Goal: Task Accomplishment & Management: Use online tool/utility

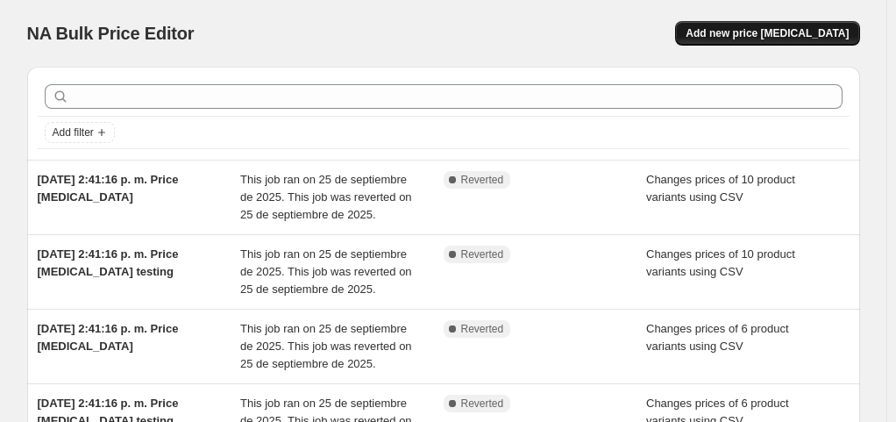
click at [757, 40] on button "Add new price [MEDICAL_DATA]" at bounding box center [767, 33] width 184 height 25
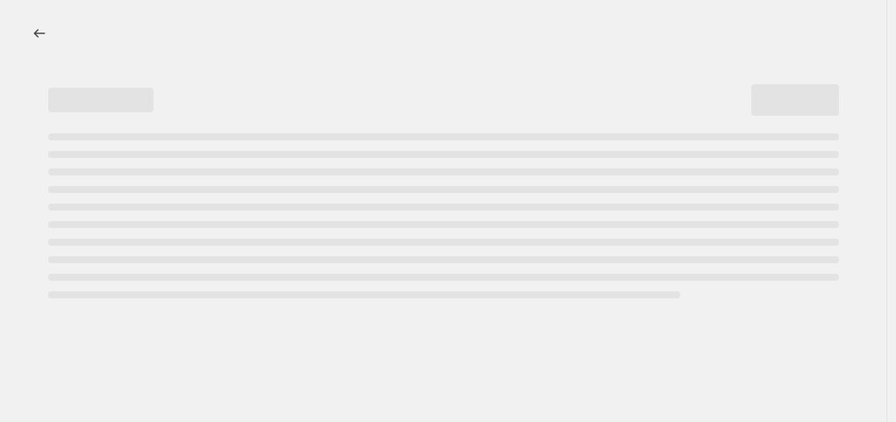
select select "percentage"
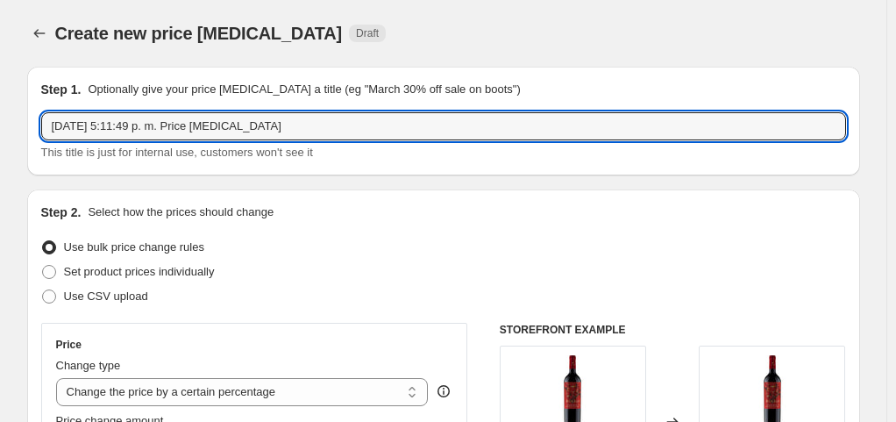
drag, startPoint x: 314, startPoint y: 130, endPoint x: 7, endPoint y: 130, distance: 306.8
type input "Precios Específicos - Semana [DATE]"
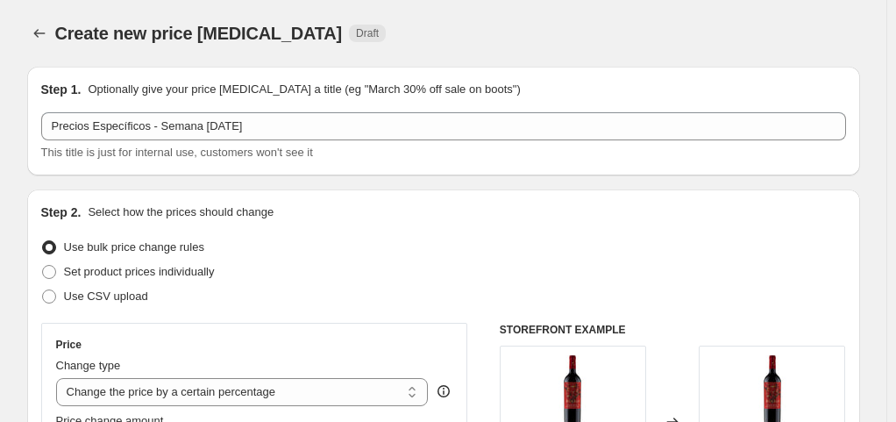
click at [508, 79] on div "Step 1. Optionally give your price change job a title (eg "March 30% off sale o…" at bounding box center [443, 121] width 833 height 109
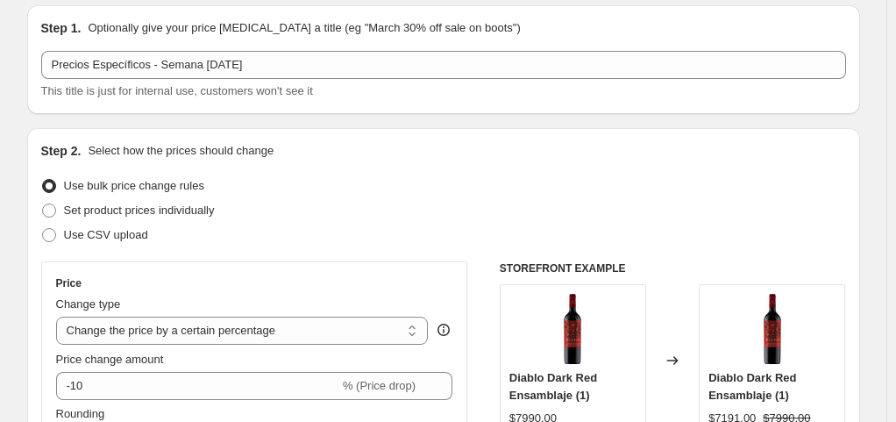
scroll to position [88, 0]
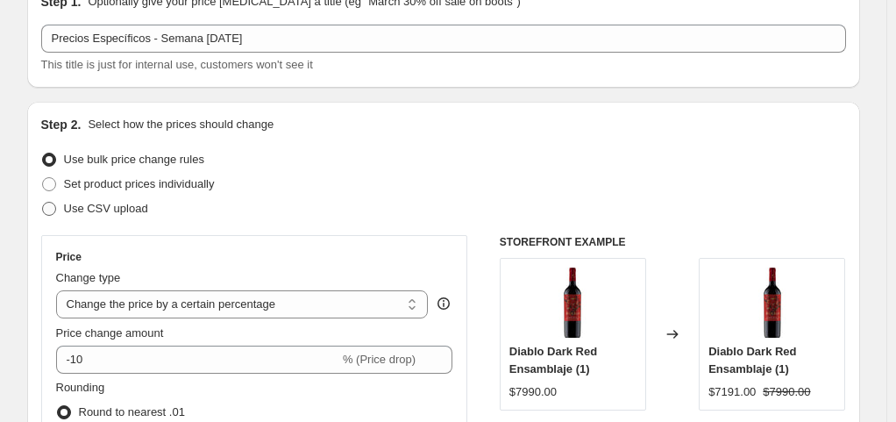
click at [125, 209] on span "Use CSV upload" at bounding box center [106, 208] width 84 height 13
click at [43, 202] on input "Use CSV upload" at bounding box center [42, 202] width 1 height 1
radio input "true"
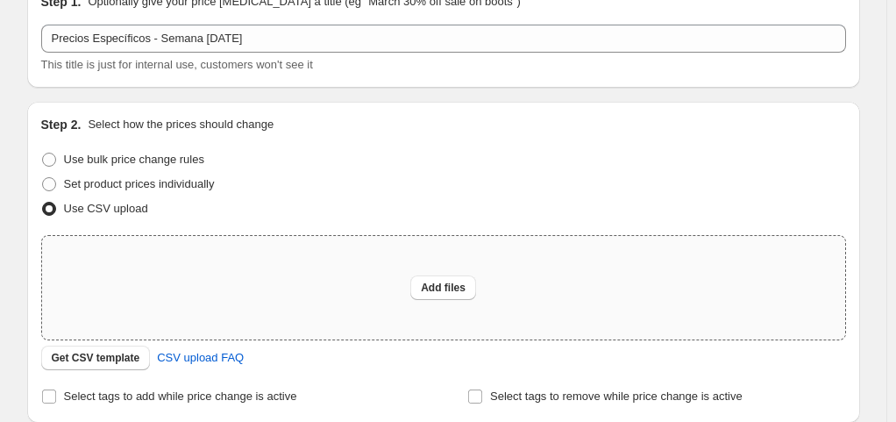
click at [363, 312] on div "Add files" at bounding box center [443, 287] width 803 height 103
type input "C:\fakepath\Hoja de cálculo sin título - Hoja 1 (3).csv"
click at [428, 285] on span "Add files" at bounding box center [443, 288] width 45 height 14
type input "C:\fakepath\Hoja de cálculo sin título - Hoja 2.csv"
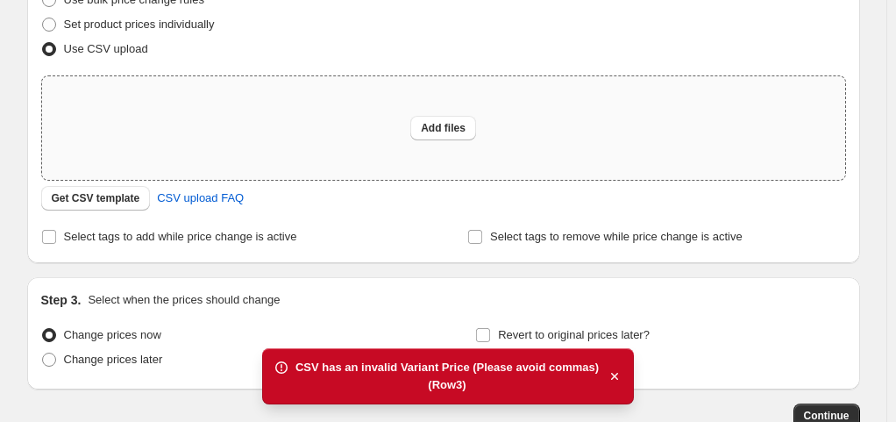
scroll to position [263, 0]
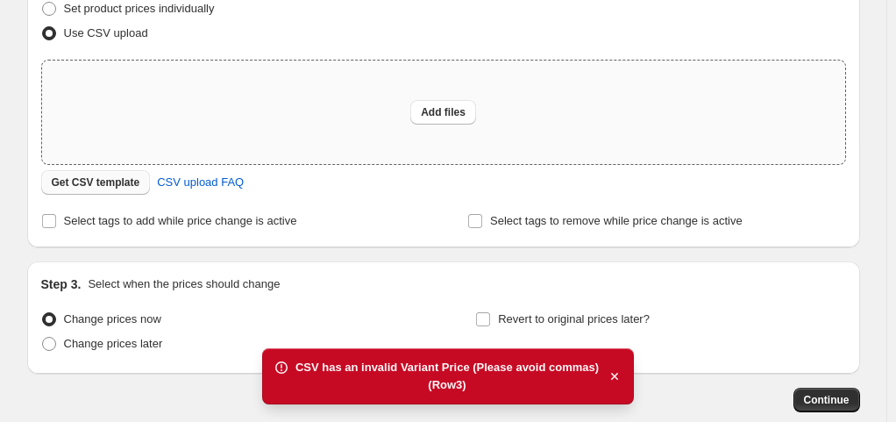
click at [139, 184] on span "Get CSV template" at bounding box center [96, 182] width 89 height 14
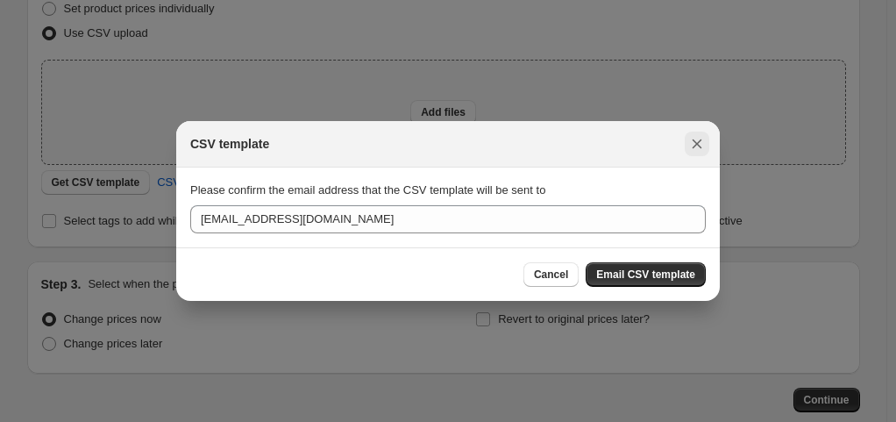
click at [698, 145] on icon "Close" at bounding box center [697, 144] width 18 height 18
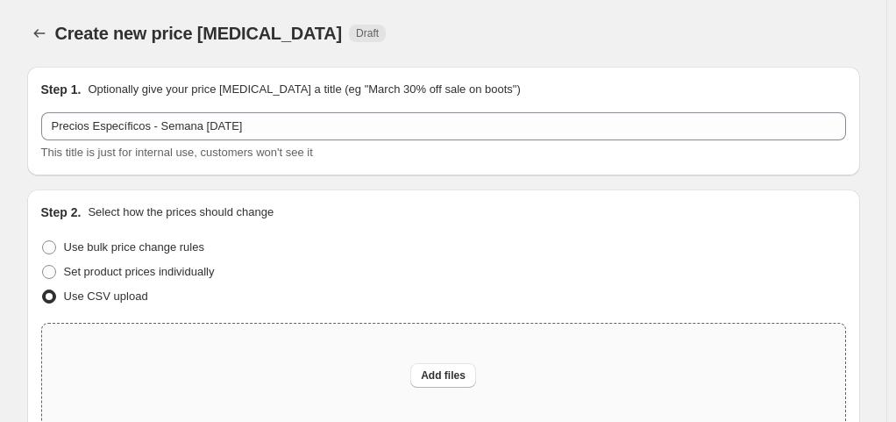
scroll to position [263, 0]
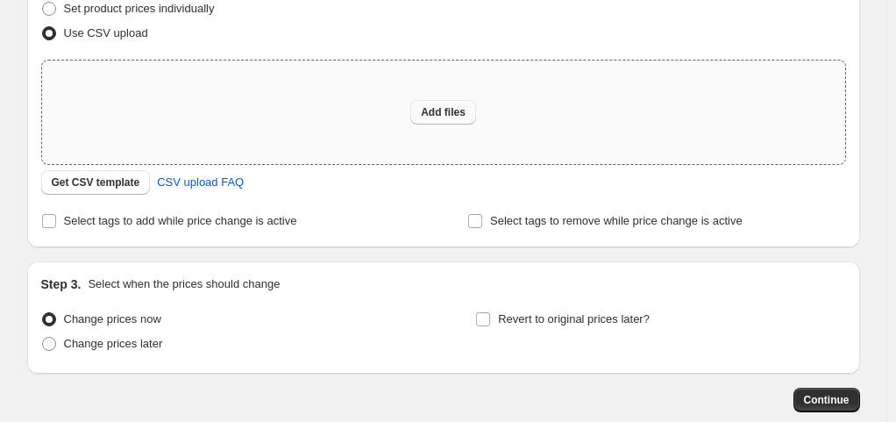
click at [437, 107] on span "Add files" at bounding box center [443, 112] width 45 height 14
type input "C:\fakepath\Hoja de cálculo sin título - Hoja 1 (4).csv"
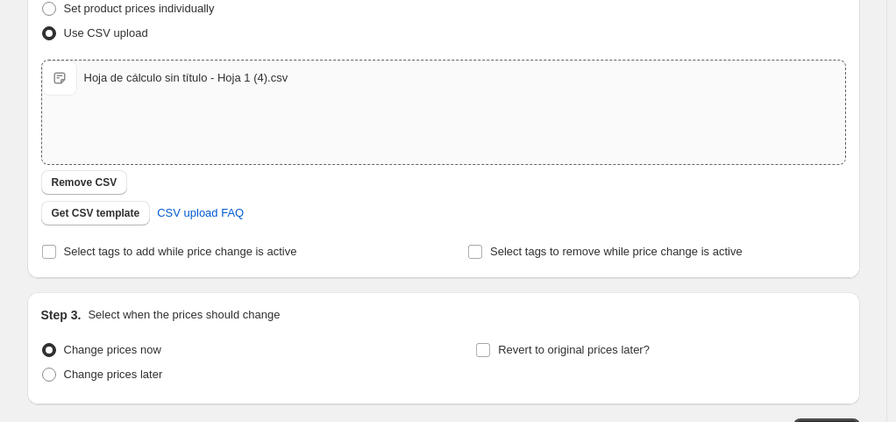
scroll to position [389, 0]
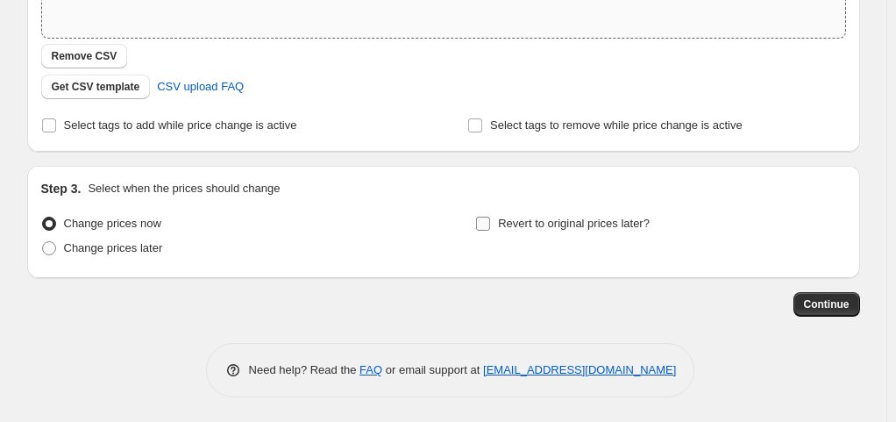
click at [544, 228] on span "Revert to original prices later?" at bounding box center [574, 223] width 152 height 13
click at [490, 228] on input "Revert to original prices later?" at bounding box center [483, 224] width 14 height 14
checkbox input "true"
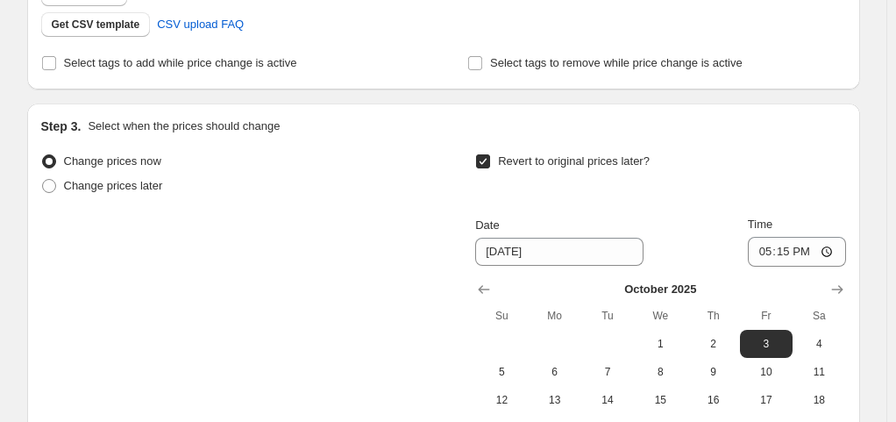
scroll to position [477, 0]
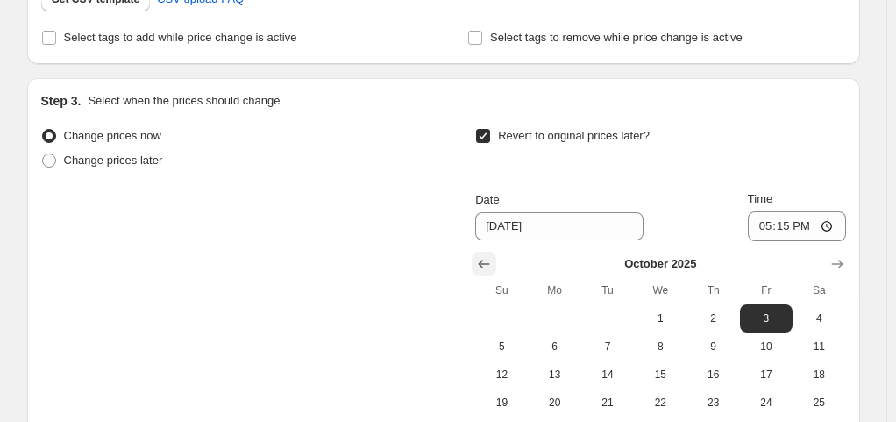
click at [493, 261] on icon "Show previous month, September 2025" at bounding box center [484, 264] width 18 height 18
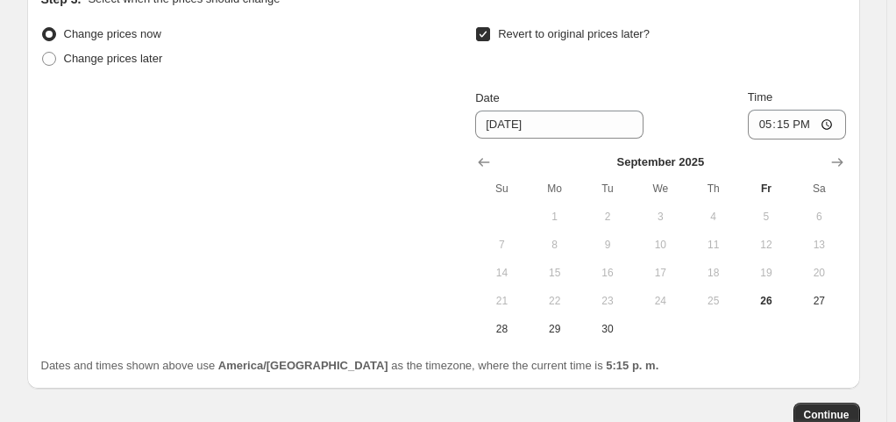
scroll to position [652, 0]
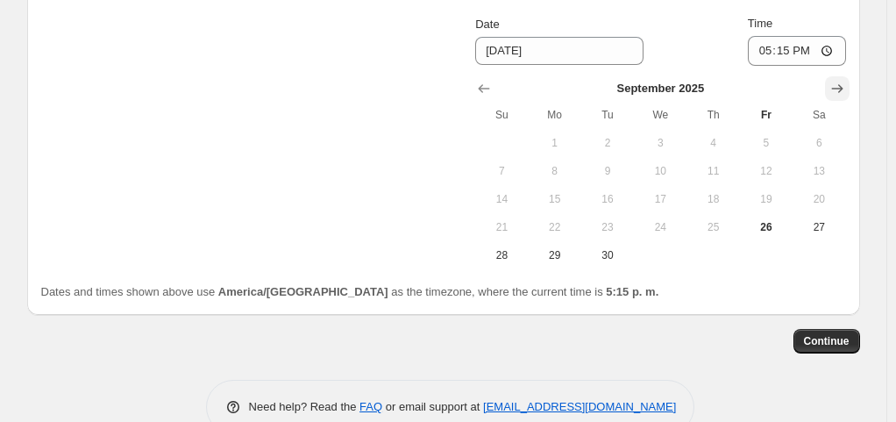
click at [849, 88] on button "Show next month, October 2025" at bounding box center [837, 88] width 25 height 25
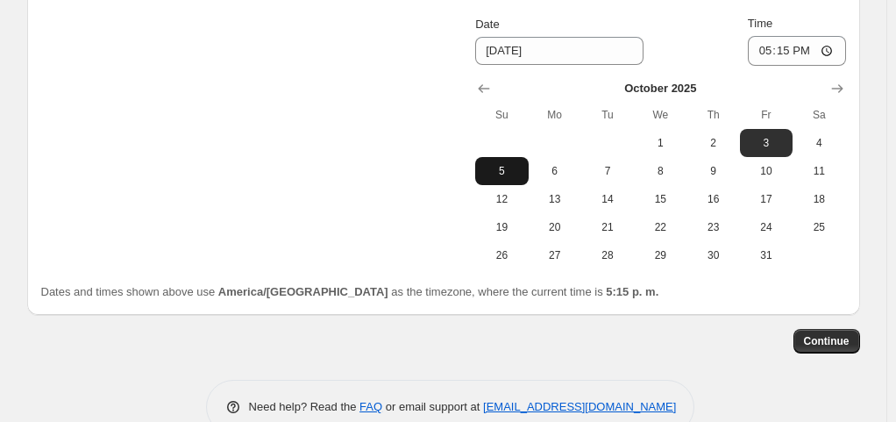
click at [521, 167] on span "5" at bounding box center [501, 171] width 39 height 14
type input "10/5/2025"
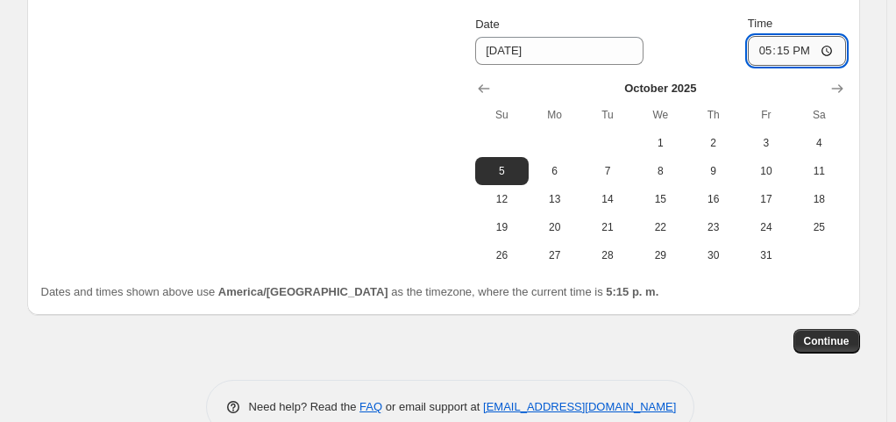
click at [826, 45] on input "17:15" at bounding box center [797, 51] width 98 height 30
type input "23:59"
click at [848, 345] on span "Continue" at bounding box center [827, 341] width 46 height 14
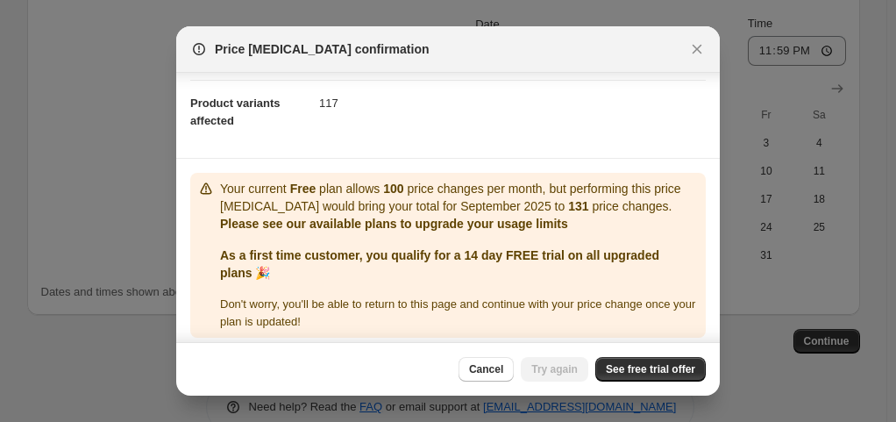
scroll to position [96, 0]
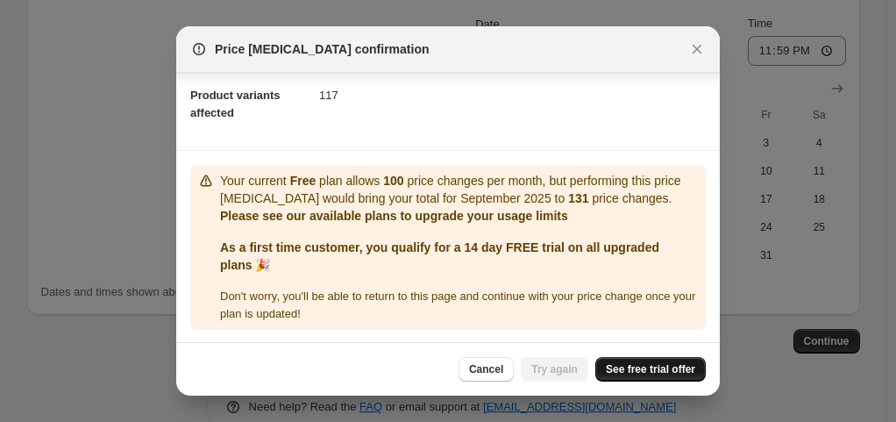
click at [678, 380] on link "See free trial offer" at bounding box center [650, 369] width 110 height 25
drag, startPoint x: 324, startPoint y: 91, endPoint x: 338, endPoint y: 93, distance: 14.1
click at [338, 93] on dd "117" at bounding box center [512, 95] width 387 height 46
click at [353, 106] on dd "117" at bounding box center [512, 95] width 387 height 46
click at [501, 370] on span "Cancel" at bounding box center [486, 369] width 34 height 14
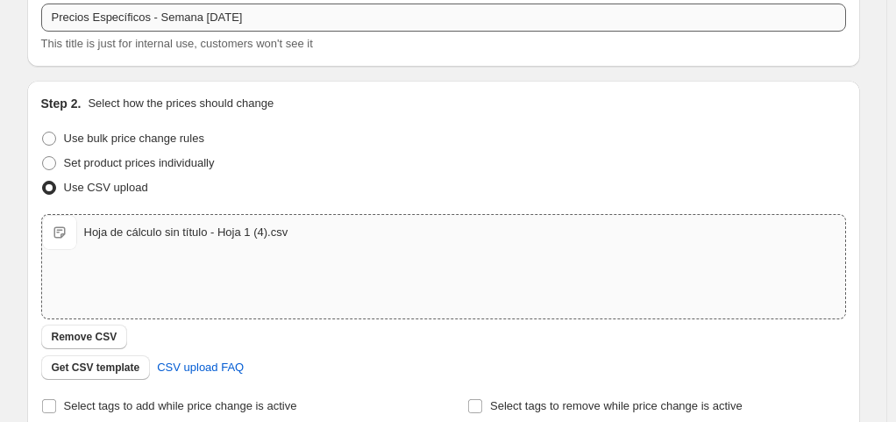
scroll to position [0, 0]
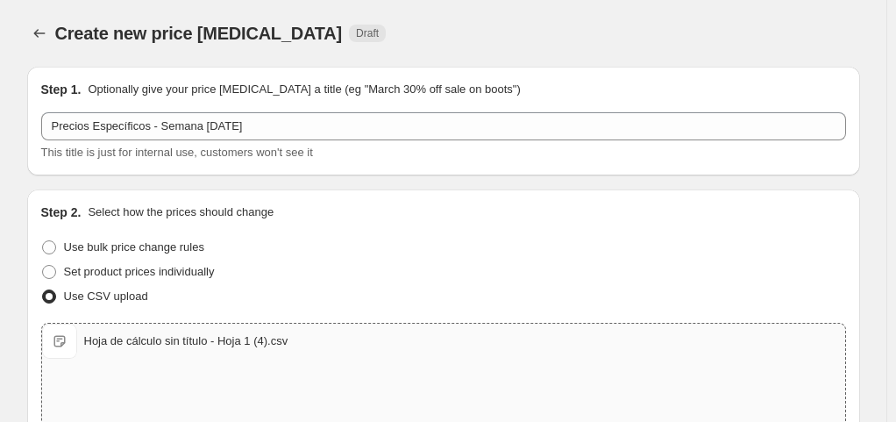
click at [101, 347] on div "Hoja de cálculo sin título - Hoja 1 (4).csv" at bounding box center [186, 341] width 204 height 18
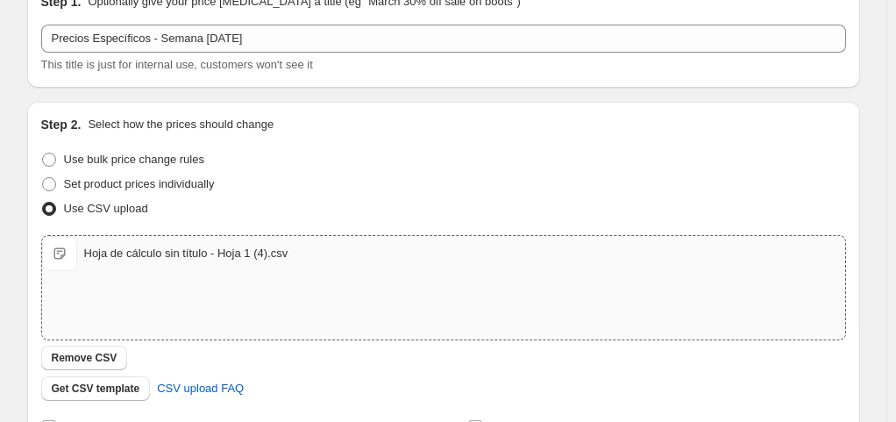
scroll to position [263, 0]
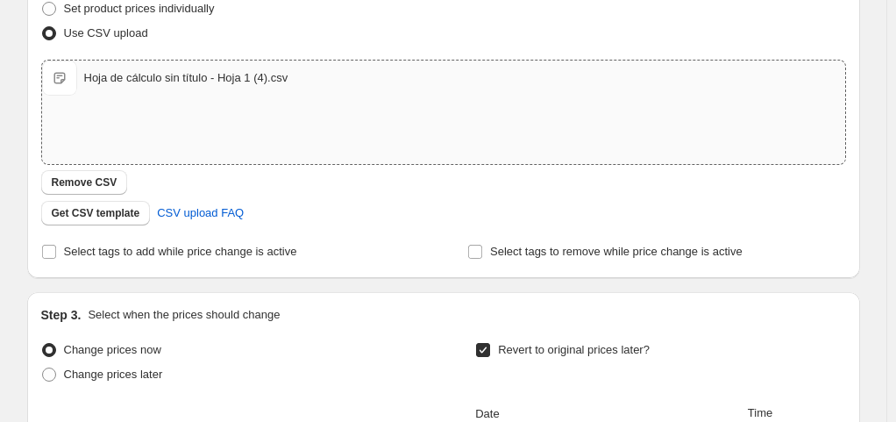
type input "C:\fakepath\Copia de Hoja de cálculo sin título - Hoja 1.csv"
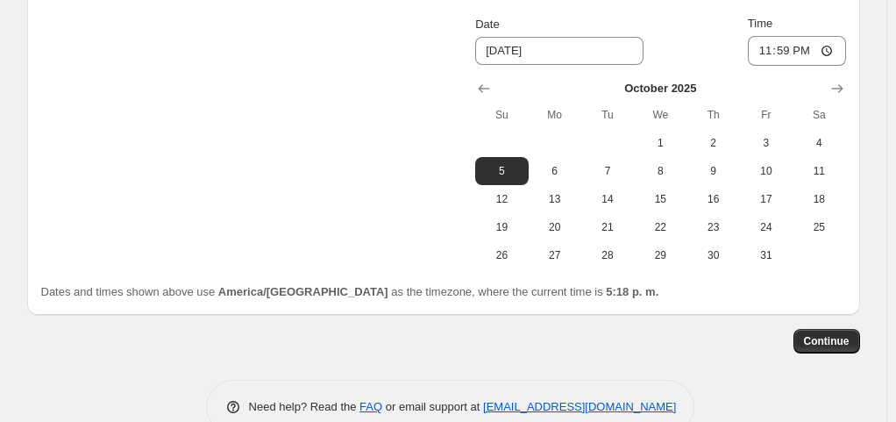
scroll to position [689, 0]
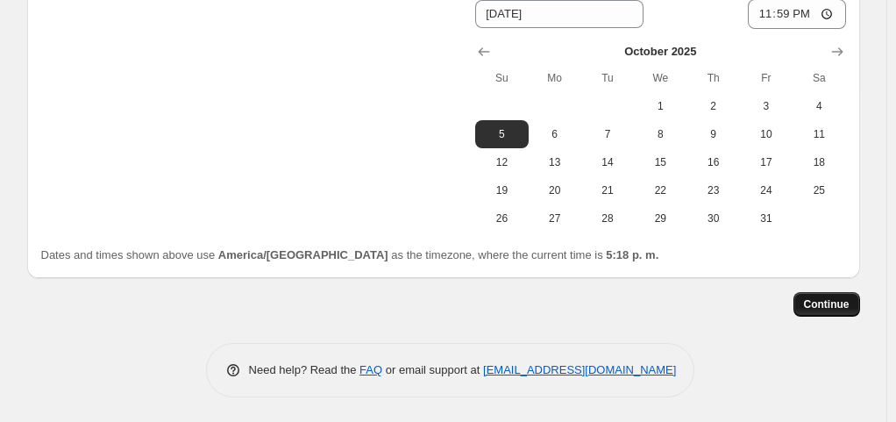
click at [826, 307] on span "Continue" at bounding box center [827, 304] width 46 height 14
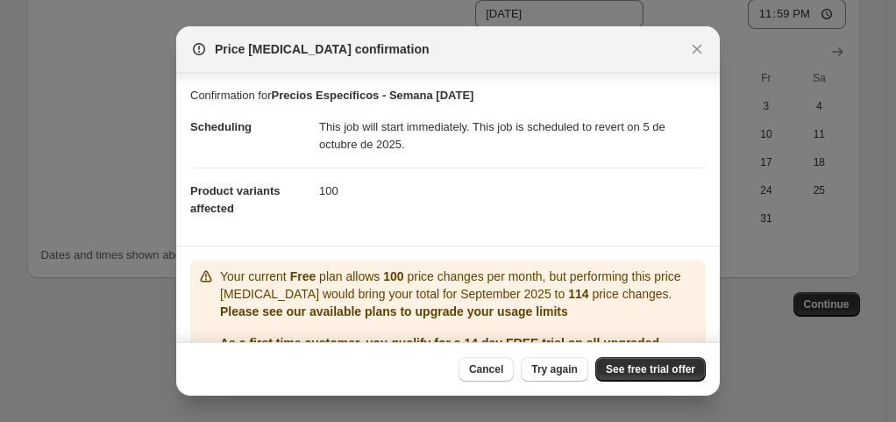
scroll to position [88, 0]
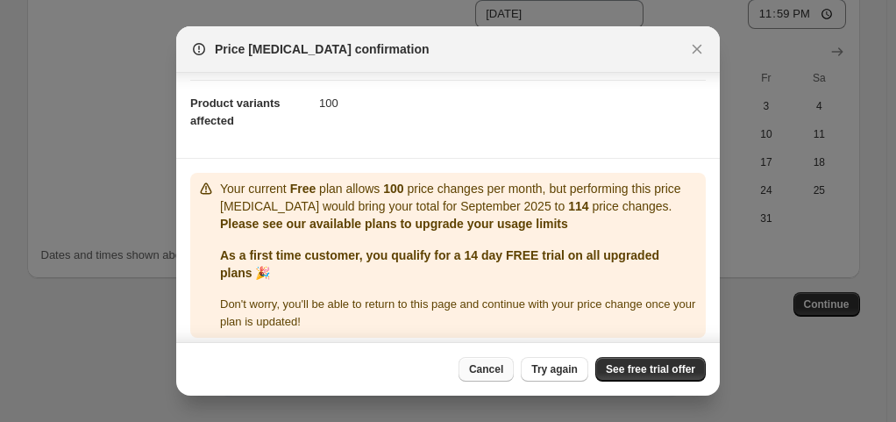
click at [498, 373] on span "Cancel" at bounding box center [486, 369] width 34 height 14
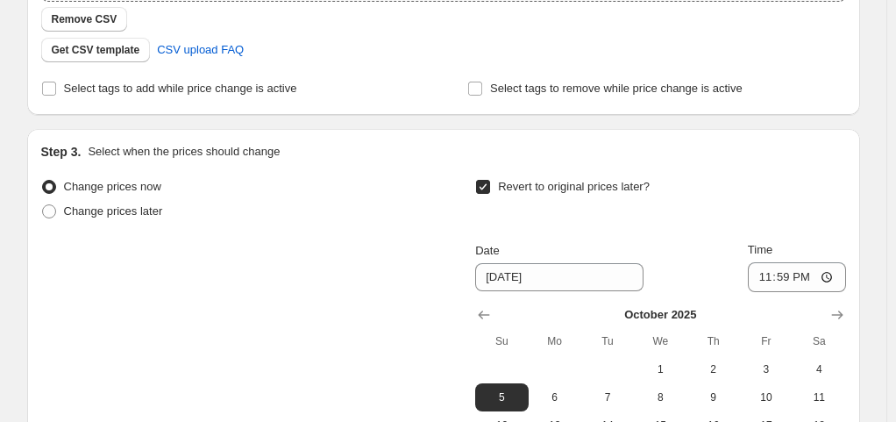
scroll to position [251, 0]
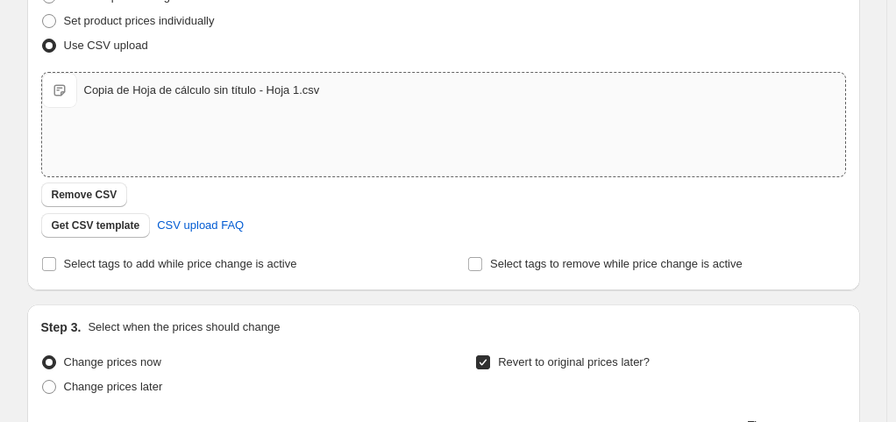
click at [174, 90] on div "Copia de Hoja de cálculo sin título - Hoja 1.csv" at bounding box center [202, 91] width 236 height 18
type input "C:\fakepath\Copia de Hoja de cálculo sin título - Hoja 1 (1).csv"
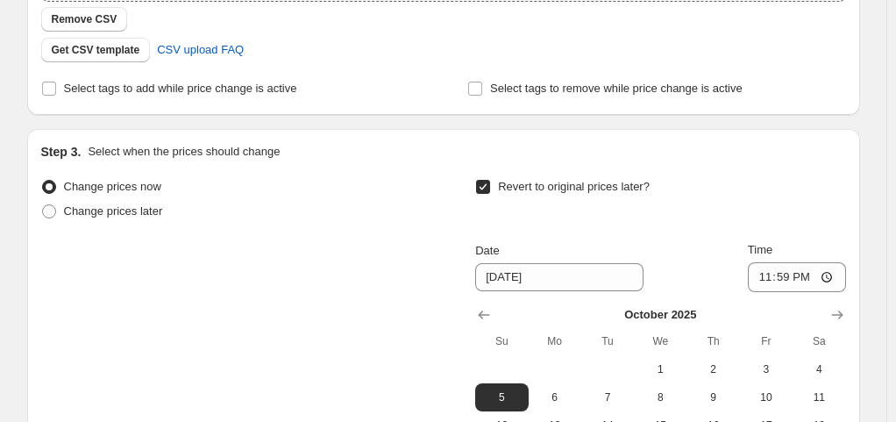
scroll to position [601, 0]
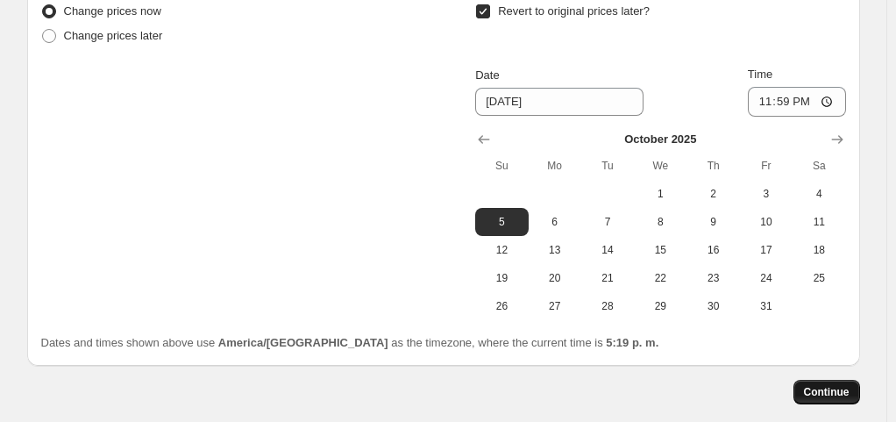
click at [849, 396] on span "Continue" at bounding box center [827, 392] width 46 height 14
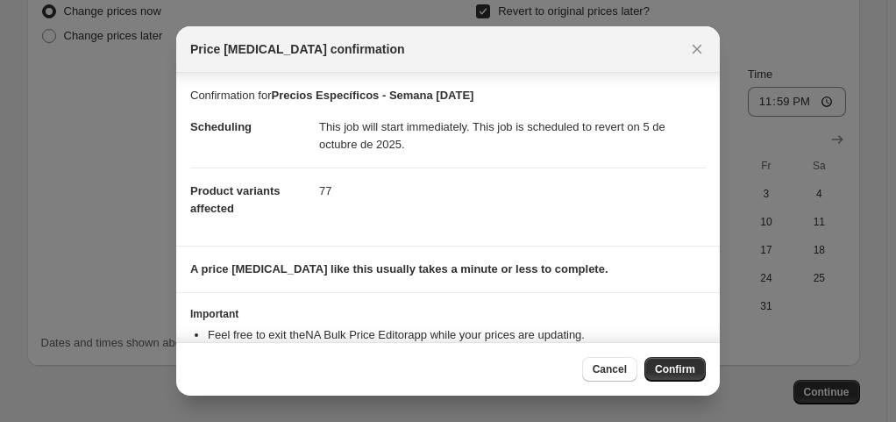
scroll to position [60, 0]
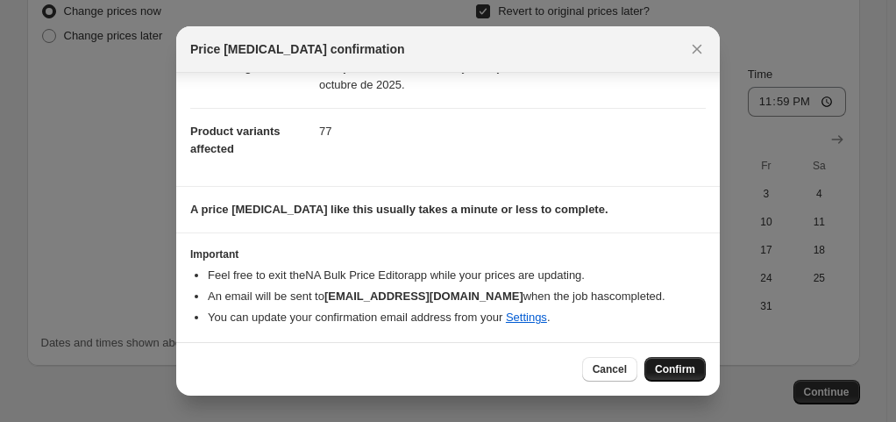
click at [695, 369] on button "Confirm" at bounding box center [674, 369] width 61 height 25
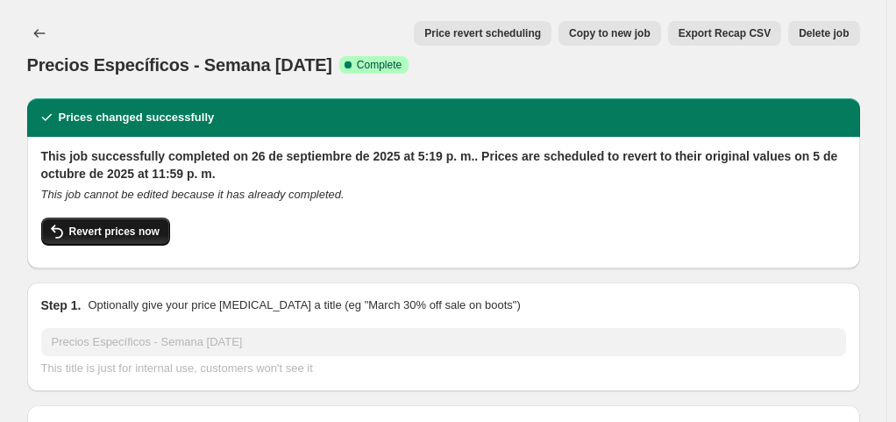
click at [112, 231] on span "Revert prices now" at bounding box center [114, 231] width 90 height 14
checkbox input "false"
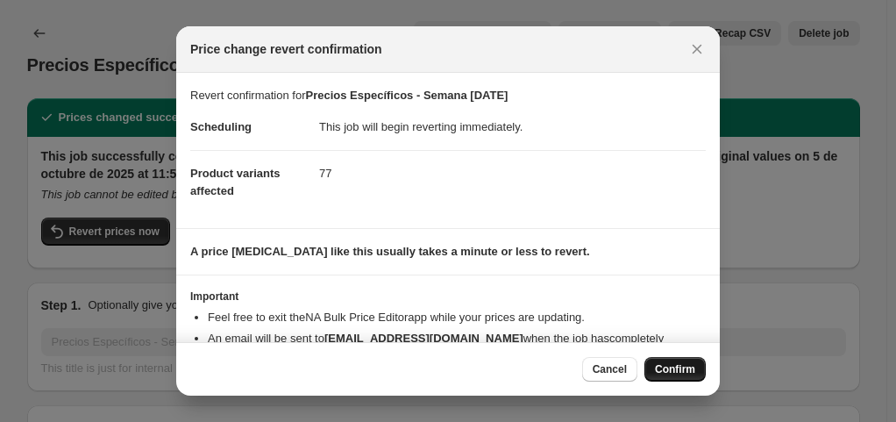
click at [677, 366] on span "Confirm" at bounding box center [675, 369] width 40 height 14
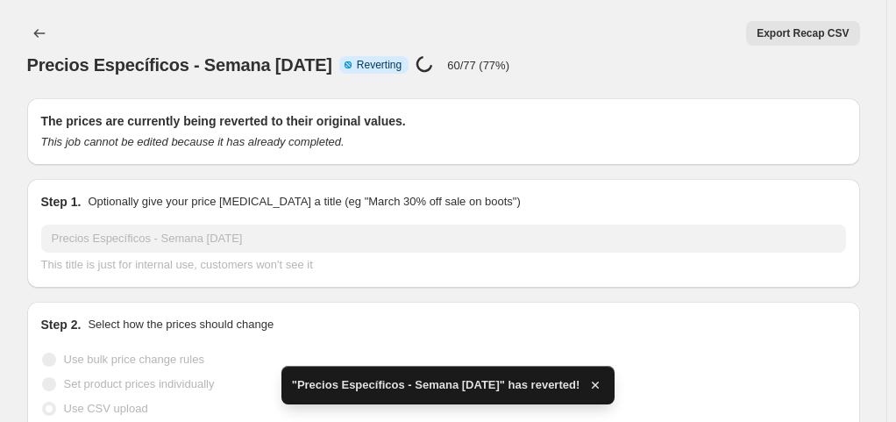
checkbox input "true"
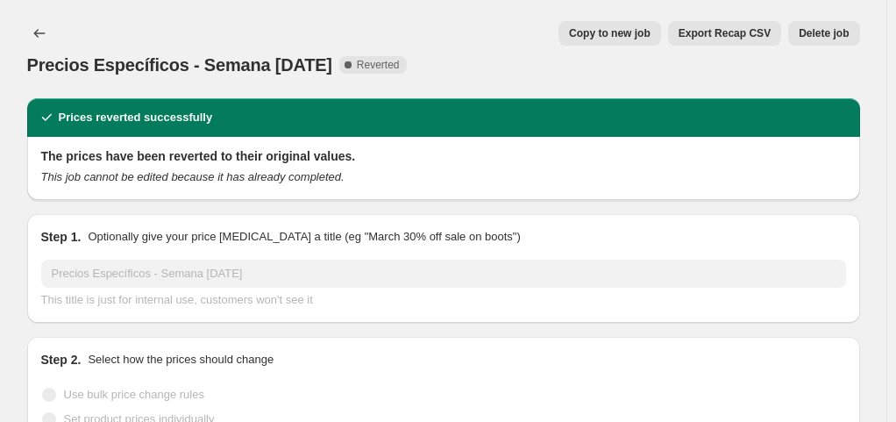
click at [287, 168] on div "This job cannot be edited because it has already completed." at bounding box center [443, 177] width 805 height 18
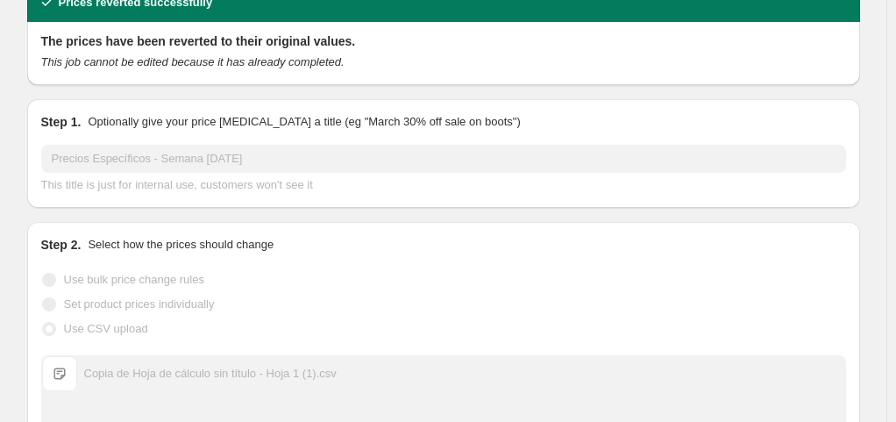
scroll to position [88, 0]
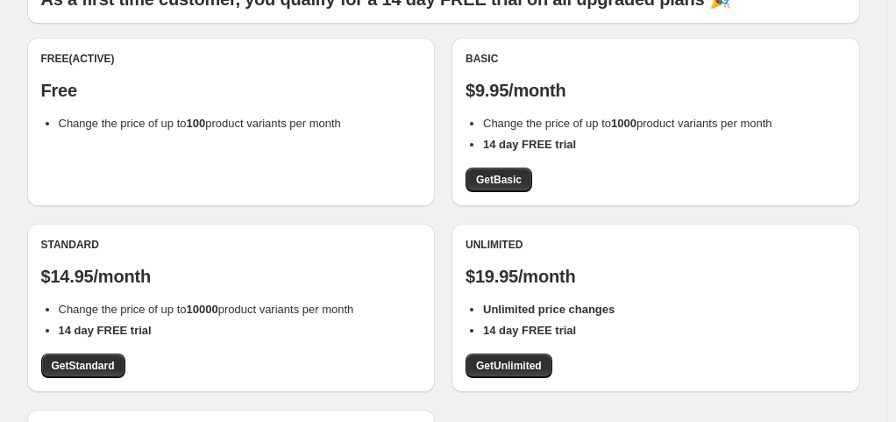
scroll to position [263, 0]
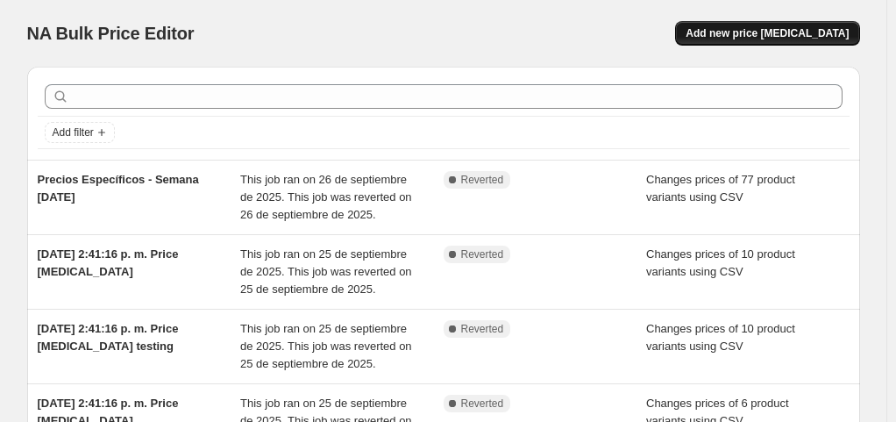
click at [838, 24] on button "Add new price [MEDICAL_DATA]" at bounding box center [767, 33] width 184 height 25
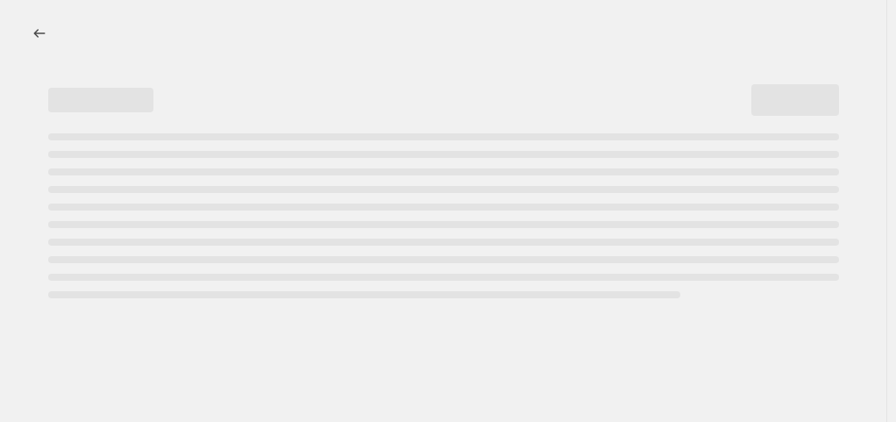
select select "percentage"
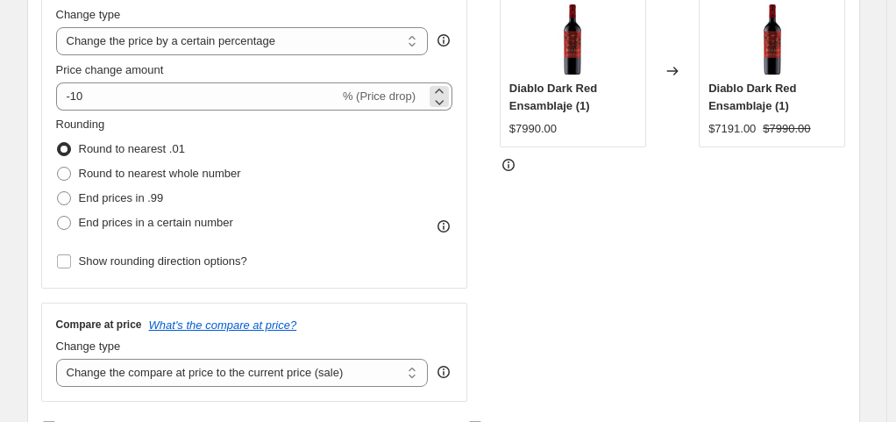
scroll to position [88, 0]
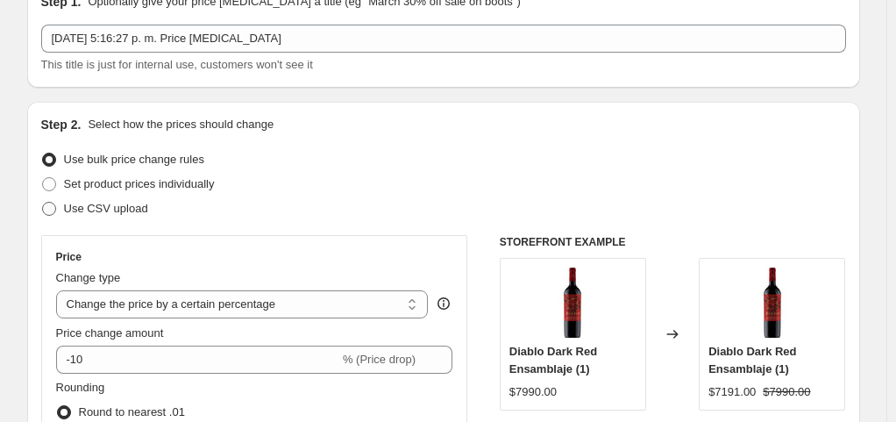
click at [131, 212] on span "Use CSV upload" at bounding box center [106, 208] width 84 height 13
click at [43, 202] on input "Use CSV upload" at bounding box center [42, 202] width 1 height 1
radio input "true"
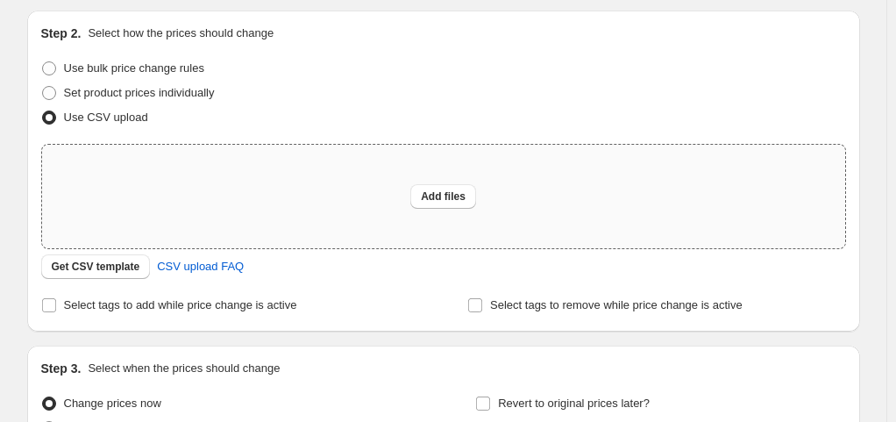
scroll to position [263, 0]
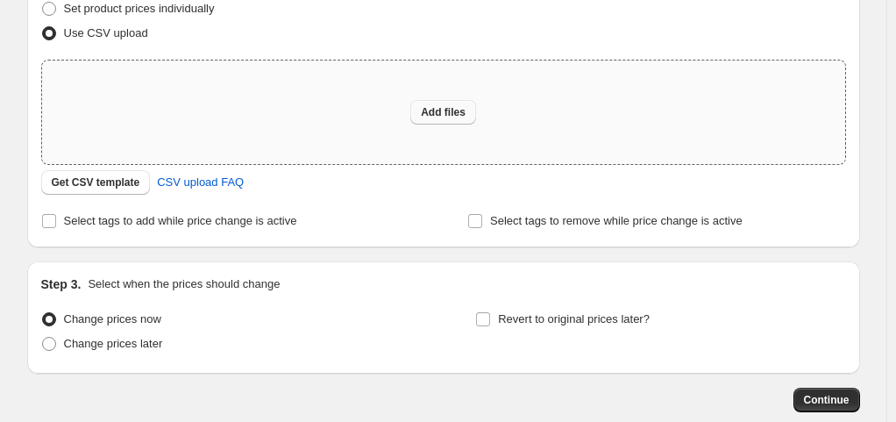
click at [470, 114] on button "Add files" at bounding box center [443, 112] width 66 height 25
type input "C:\fakepath\Hoja de cálculo sin título - Hoja 1 (5).csv"
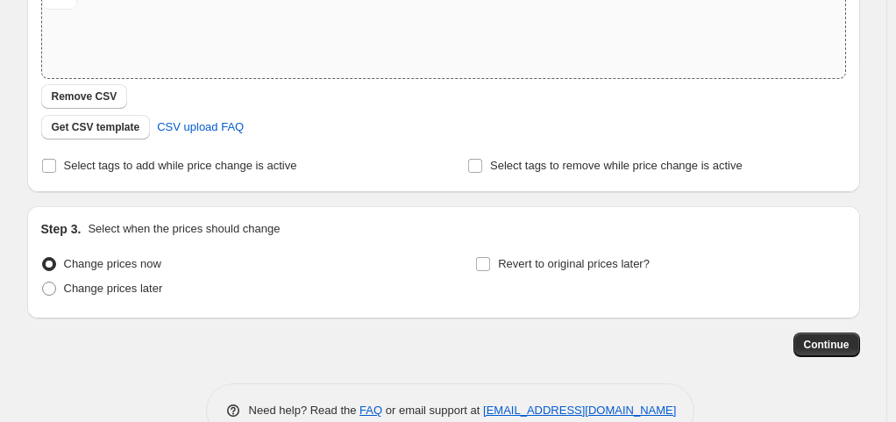
scroll to position [389, 0]
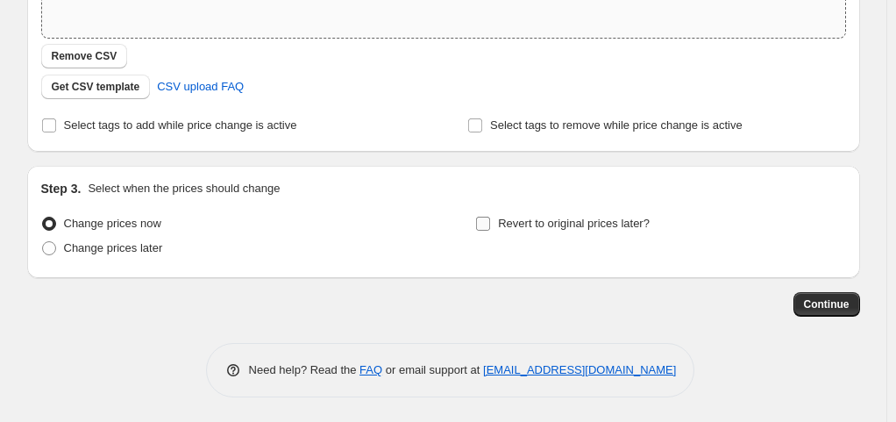
click at [631, 234] on label "Revert to original prices later?" at bounding box center [562, 223] width 174 height 25
click at [490, 231] on input "Revert to original prices later?" at bounding box center [483, 224] width 14 height 14
checkbox input "true"
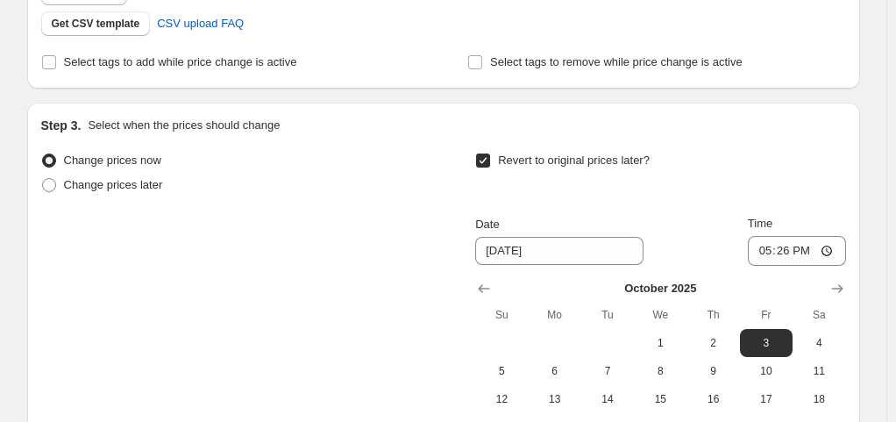
scroll to position [477, 0]
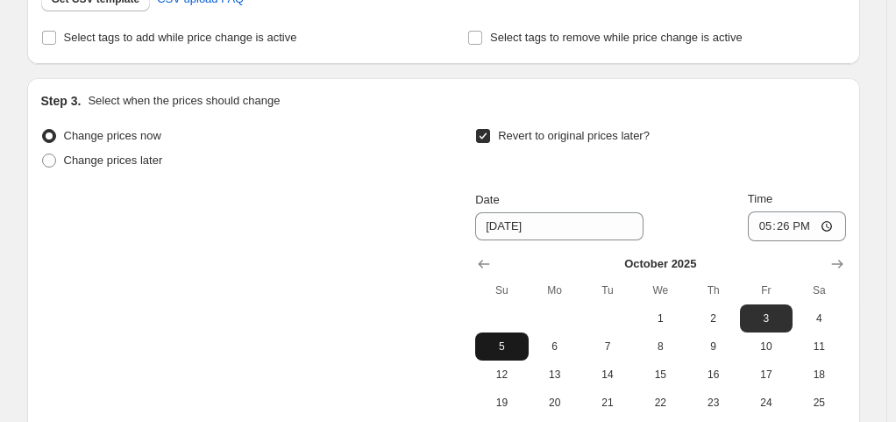
click at [517, 348] on span "5" at bounding box center [501, 346] width 39 height 14
type input "[DATE]"
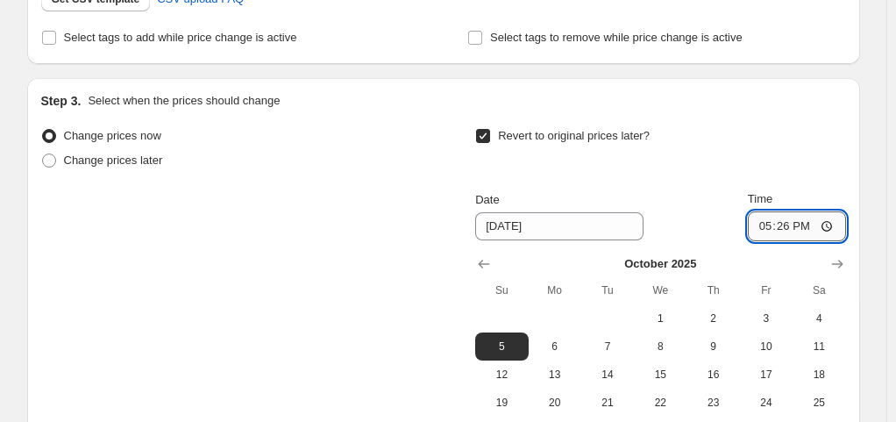
click at [823, 214] on input "17:26" at bounding box center [797, 226] width 98 height 30
click at [828, 233] on input "17:26" at bounding box center [797, 226] width 98 height 30
type input "23:59"
click at [701, 148] on div "Revert to original prices later?" at bounding box center [660, 150] width 370 height 53
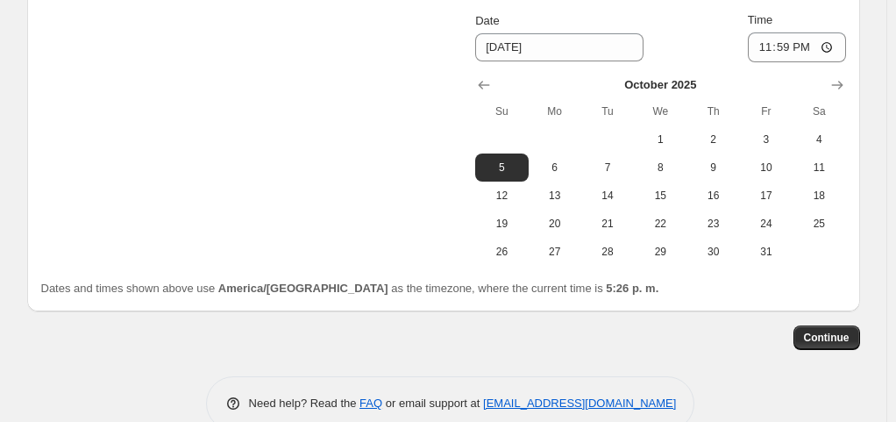
scroll to position [689, 0]
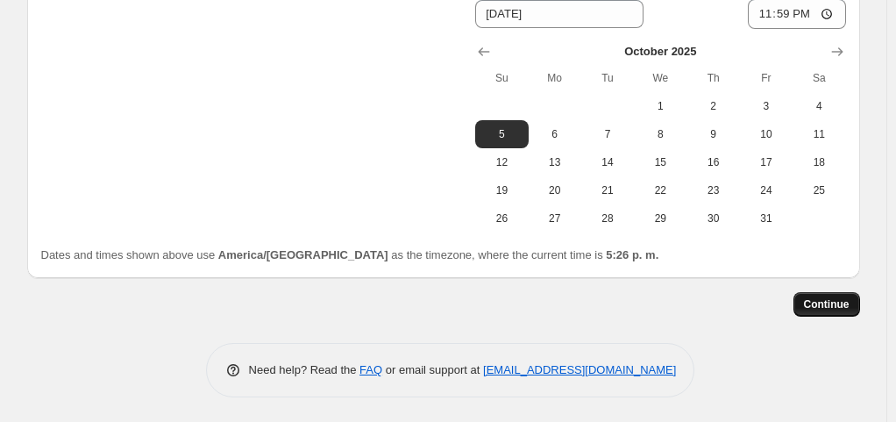
click at [835, 310] on button "Continue" at bounding box center [826, 304] width 67 height 25
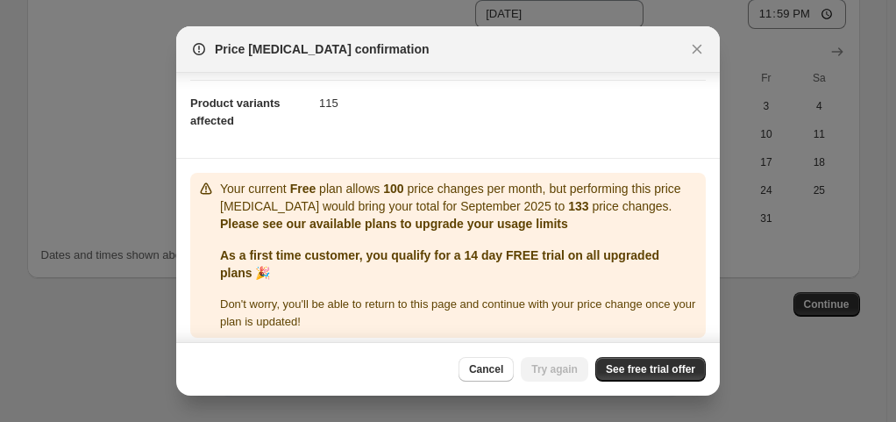
scroll to position [96, 0]
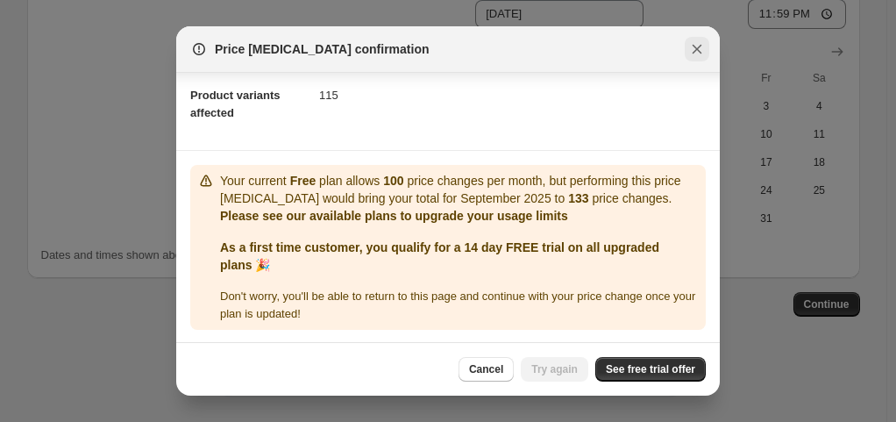
click at [693, 44] on icon "Close" at bounding box center [697, 49] width 18 height 18
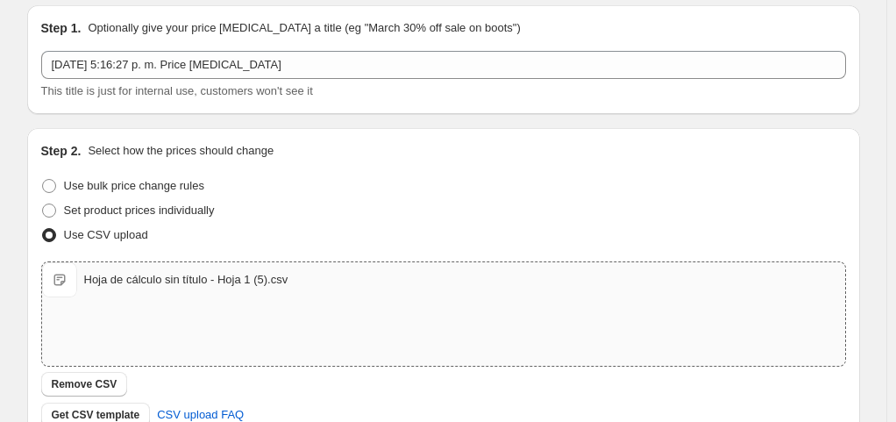
scroll to position [88, 0]
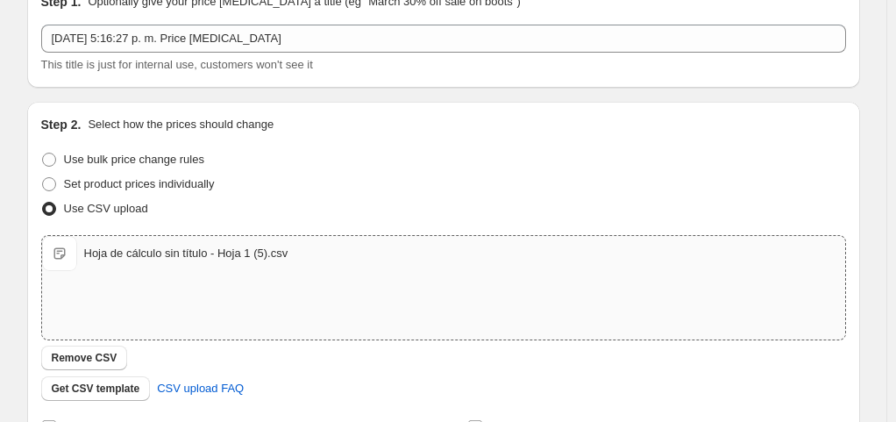
click at [176, 259] on div "Hoja de cálculo sin título - Hoja 1 (5).csv" at bounding box center [186, 254] width 204 height 18
type input "C:\fakepath\Copia de Hoja de cálculo sin título - Hoja 1 (2).csv"
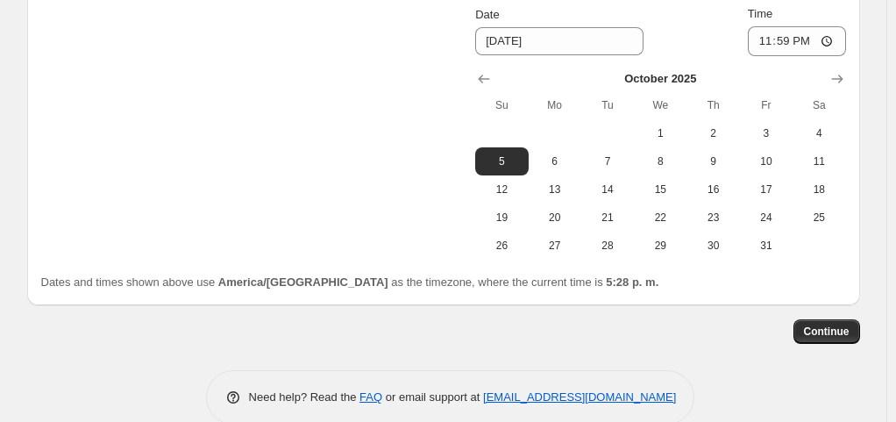
scroll to position [689, 0]
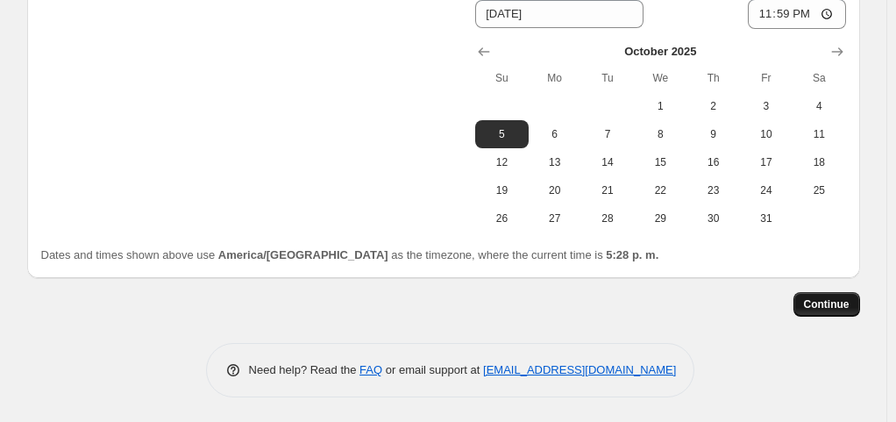
click at [821, 298] on span "Continue" at bounding box center [827, 304] width 46 height 14
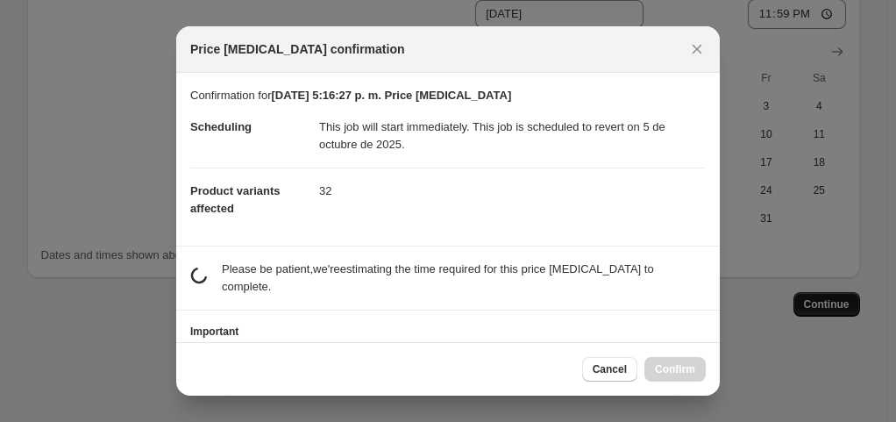
scroll to position [0, 0]
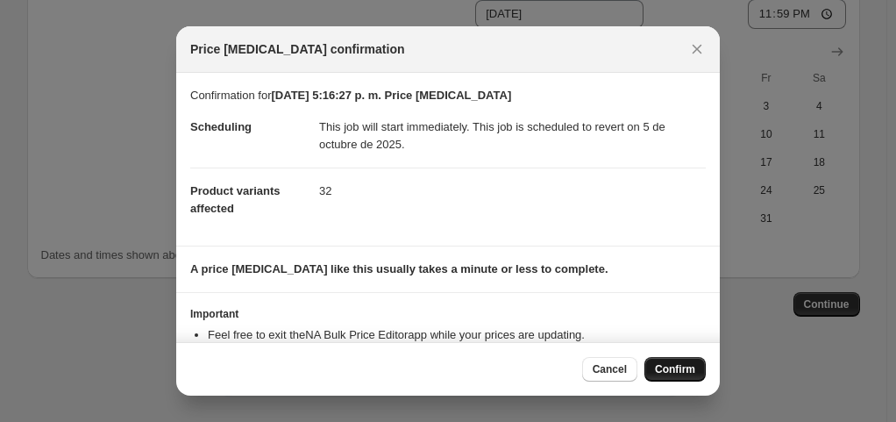
click at [671, 366] on span "Confirm" at bounding box center [675, 369] width 40 height 14
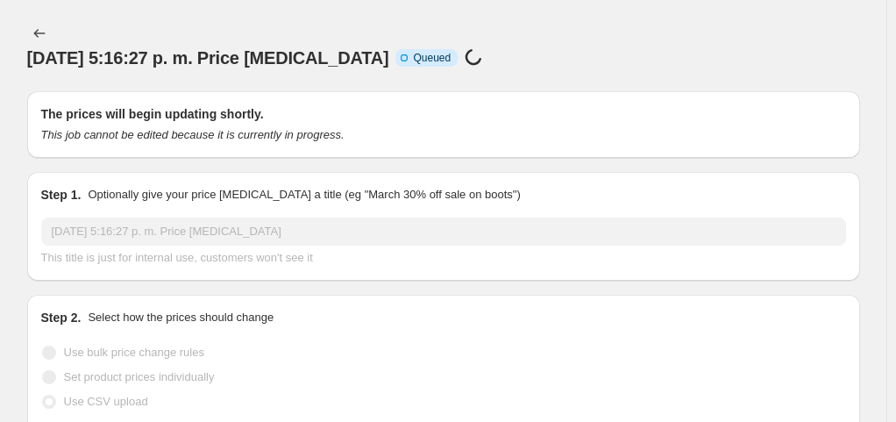
click at [200, 136] on icon "This job cannot be edited because it is currently in progress." at bounding box center [192, 134] width 303 height 13
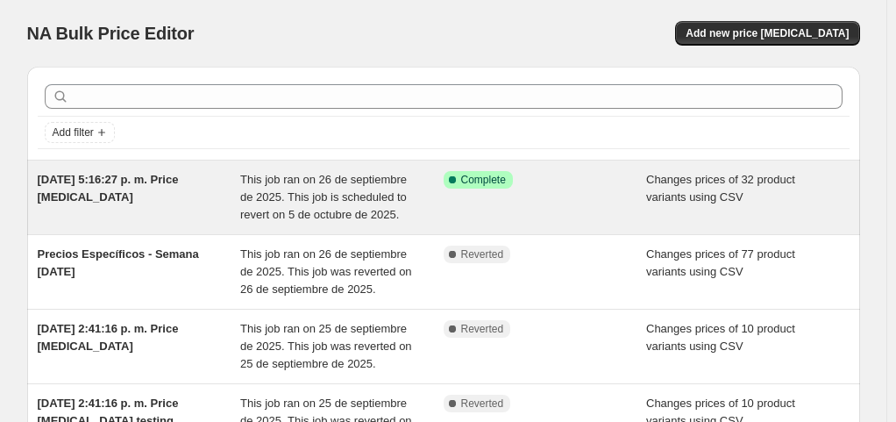
click at [387, 181] on span "This job ran on 26 de septiembre de 2025. This job is scheduled to revert on 5 …" at bounding box center [323, 197] width 167 height 48
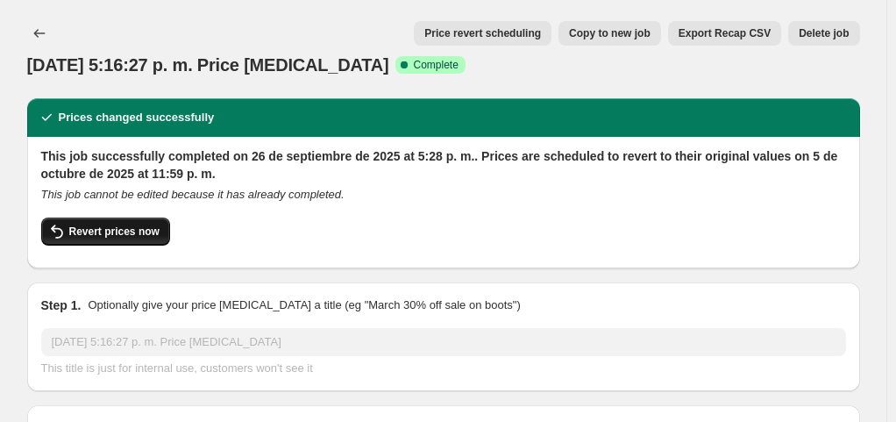
click at [130, 234] on span "Revert prices now" at bounding box center [114, 231] width 90 height 14
checkbox input "false"
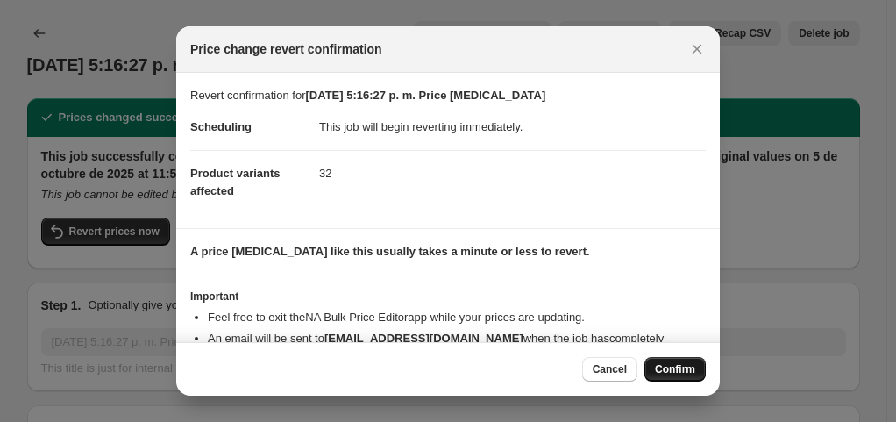
click at [686, 377] on button "Confirm" at bounding box center [674, 369] width 61 height 25
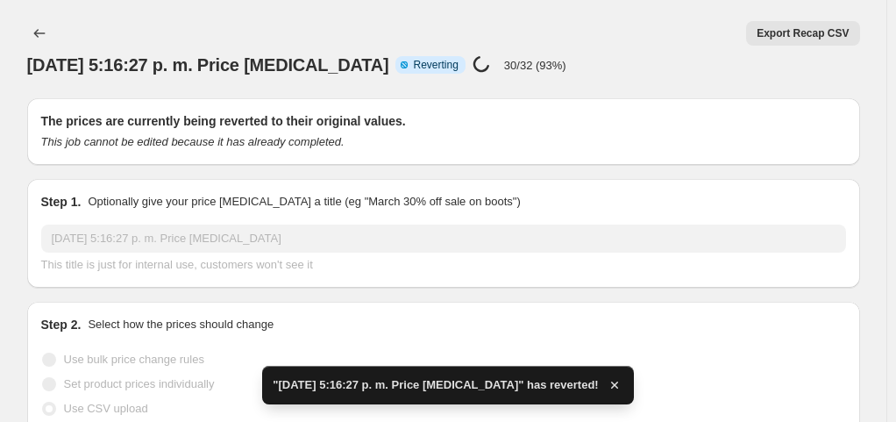
checkbox input "true"
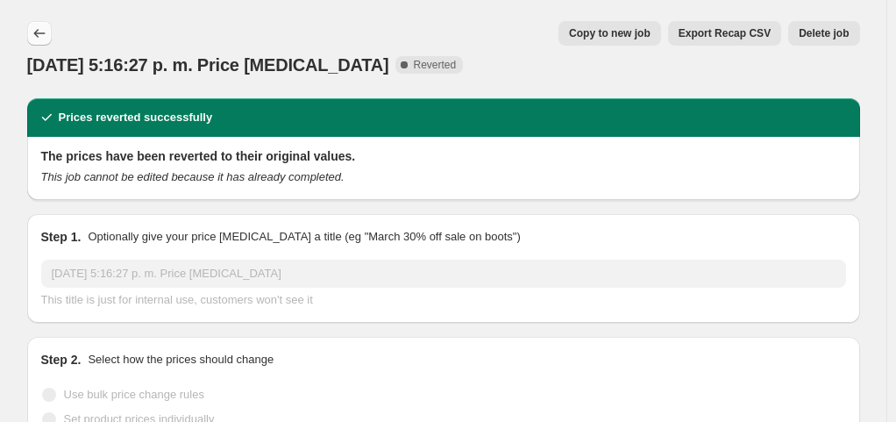
click at [42, 28] on icon "Price change jobs" at bounding box center [40, 34] width 18 height 18
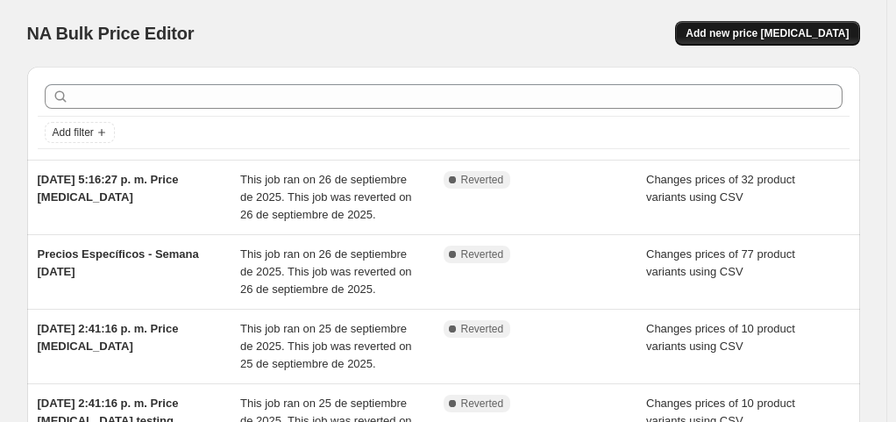
click at [765, 30] on span "Add new price [MEDICAL_DATA]" at bounding box center [767, 33] width 163 height 14
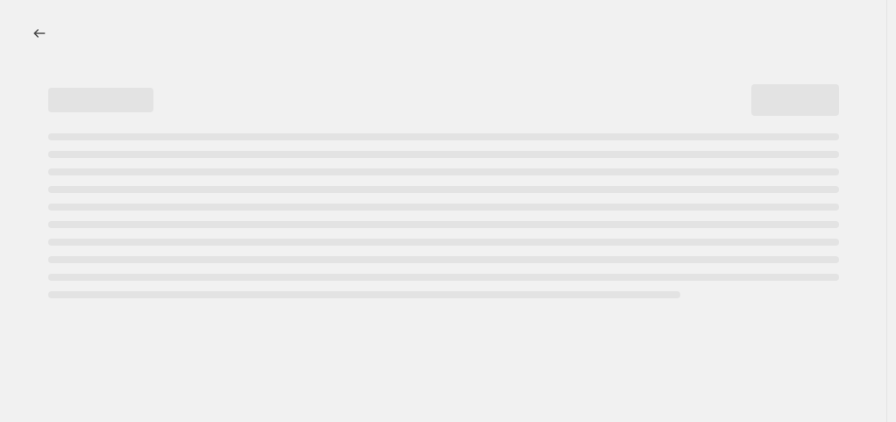
select select "percentage"
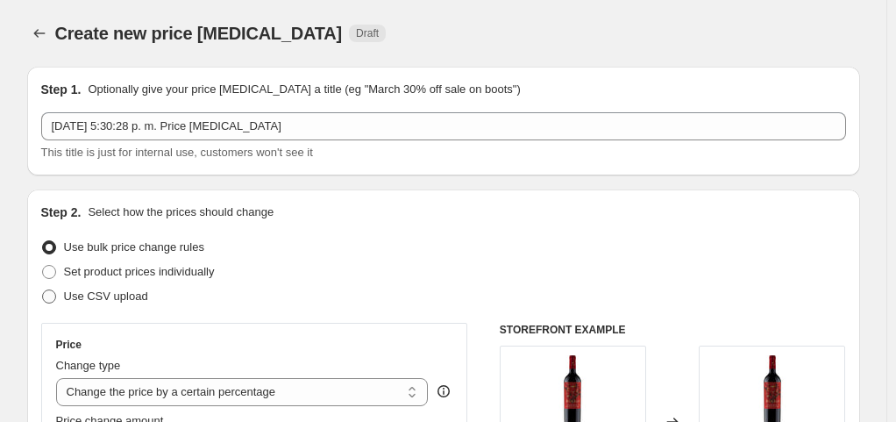
click at [131, 290] on span "Use CSV upload" at bounding box center [106, 295] width 84 height 13
click at [43, 290] on input "Use CSV upload" at bounding box center [42, 289] width 1 height 1
radio input "true"
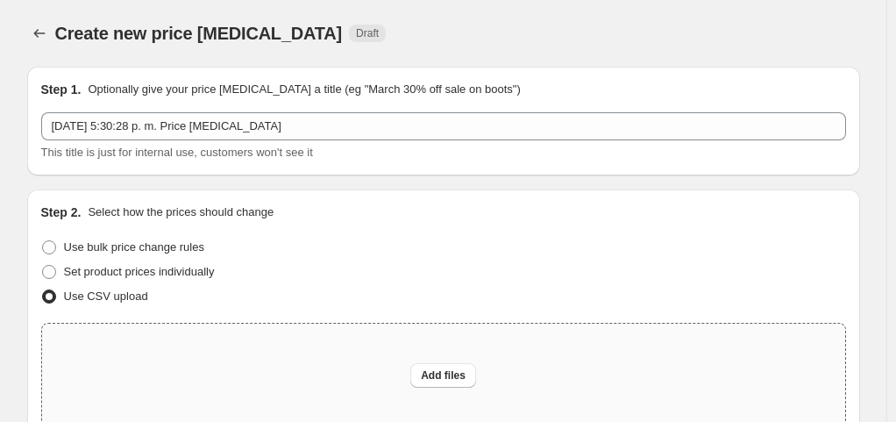
click at [482, 401] on div "Add files" at bounding box center [443, 374] width 803 height 103
type input "C:\fakepath\Copia de Hoja de cálculo sin título - Hoja 1 (3).csv"
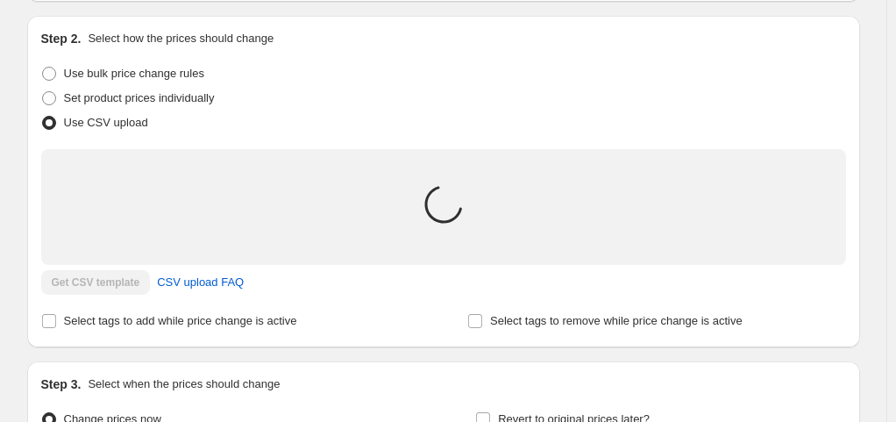
scroll to position [369, 0]
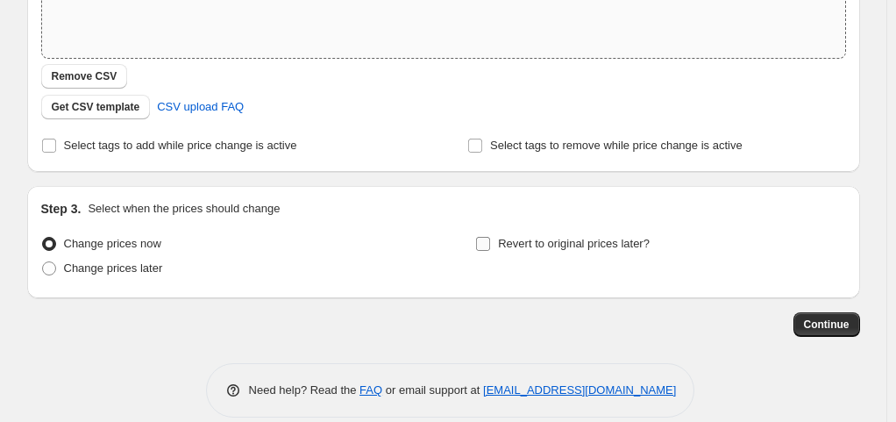
click at [635, 244] on span "Revert to original prices later?" at bounding box center [574, 243] width 152 height 13
click at [490, 244] on input "Revert to original prices later?" at bounding box center [483, 244] width 14 height 14
checkbox input "true"
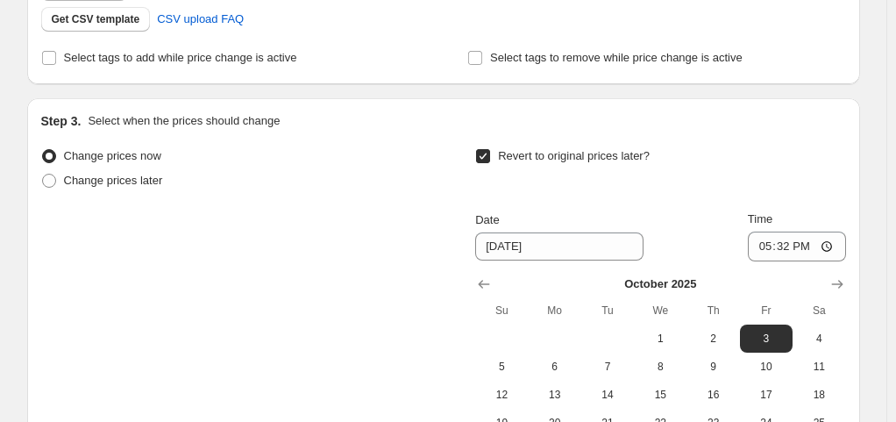
scroll to position [632, 0]
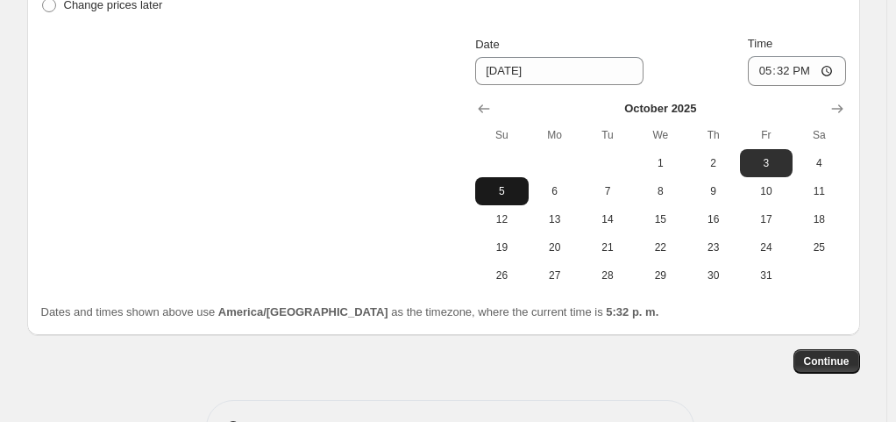
click at [514, 196] on span "5" at bounding box center [501, 191] width 39 height 14
type input "10/5/2025"
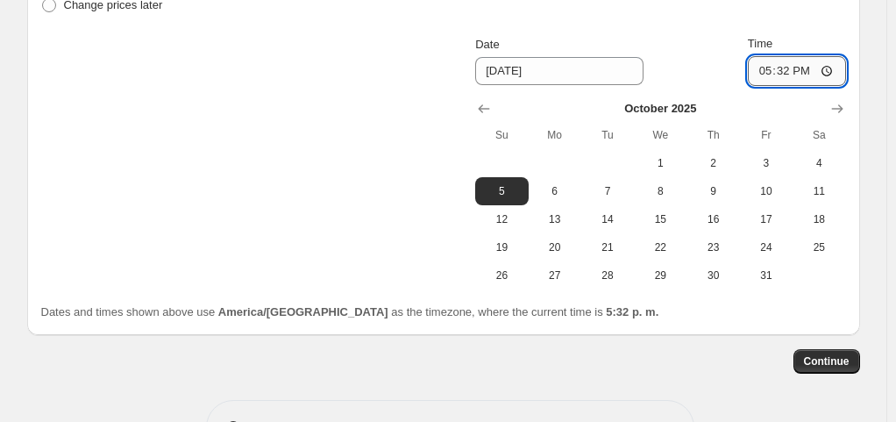
click at [805, 77] on input "17:32" at bounding box center [797, 71] width 98 height 30
click at [841, 67] on input "17:32" at bounding box center [797, 71] width 98 height 30
click at [833, 67] on input "17:32" at bounding box center [797, 71] width 98 height 30
type input "23:32"
click at [846, 361] on span "Continue" at bounding box center [827, 361] width 46 height 14
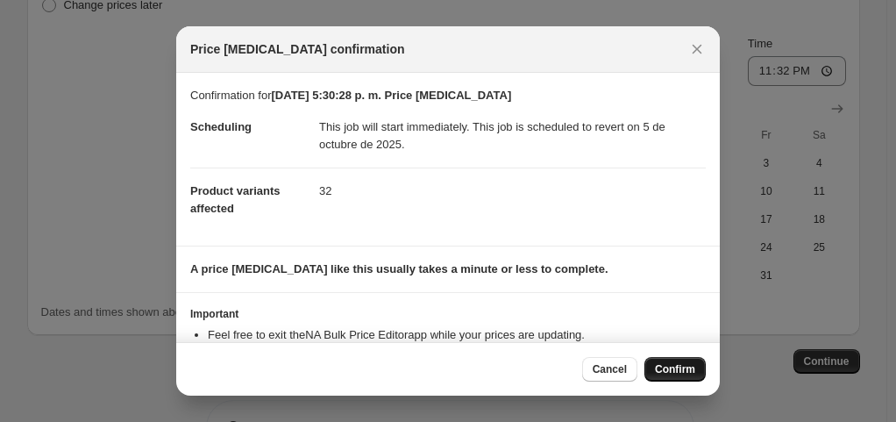
click at [666, 370] on span "Confirm" at bounding box center [675, 369] width 40 height 14
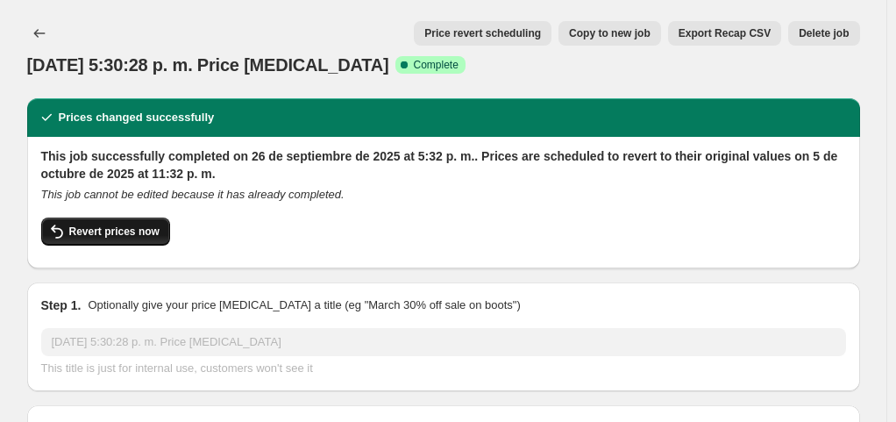
click at [137, 228] on span "Revert prices now" at bounding box center [114, 231] width 90 height 14
checkbox input "false"
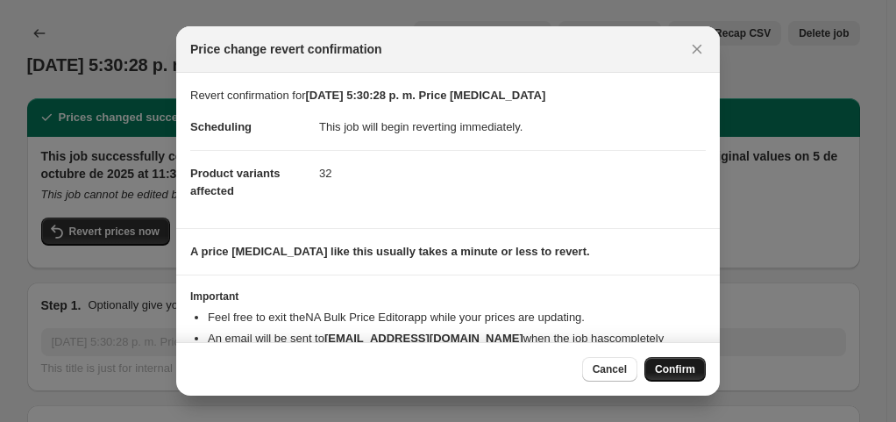
click at [689, 370] on span "Confirm" at bounding box center [675, 369] width 40 height 14
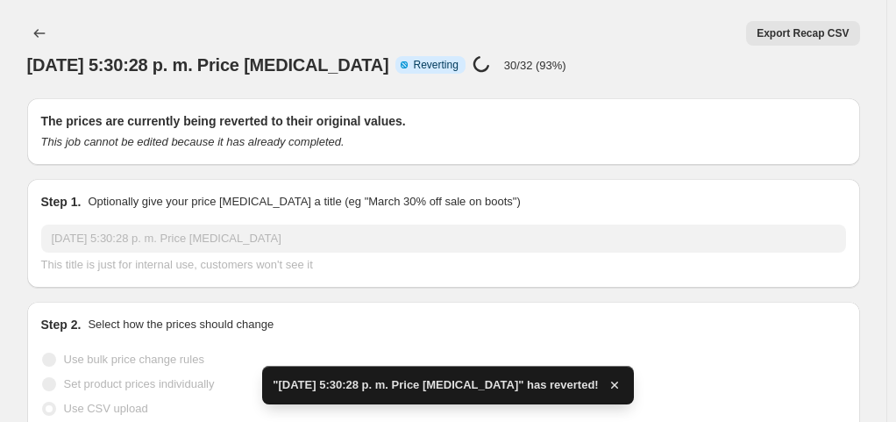
checkbox input "true"
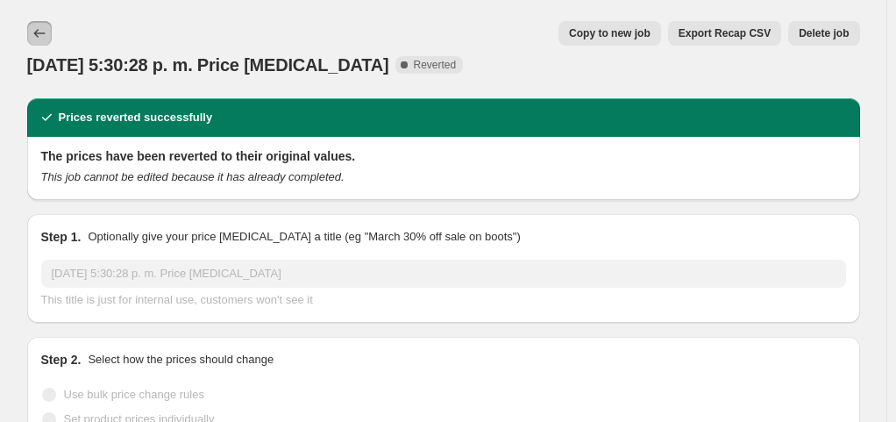
click at [47, 30] on icon "Price change jobs" at bounding box center [40, 34] width 18 height 18
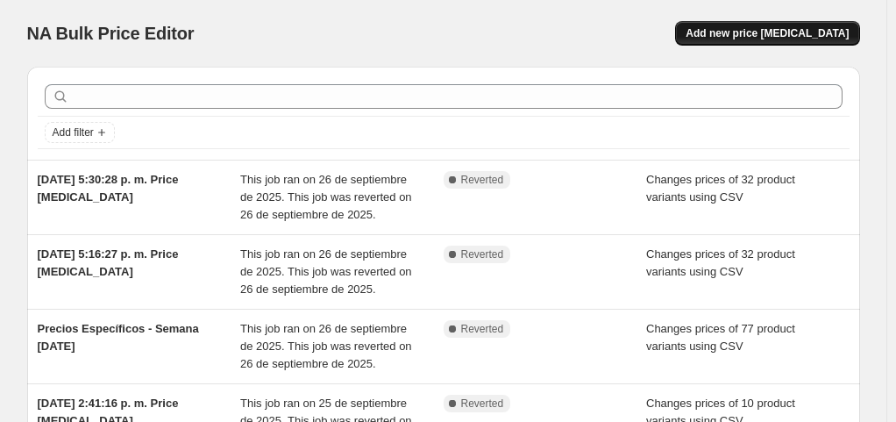
click at [794, 30] on span "Add new price change job" at bounding box center [767, 33] width 163 height 14
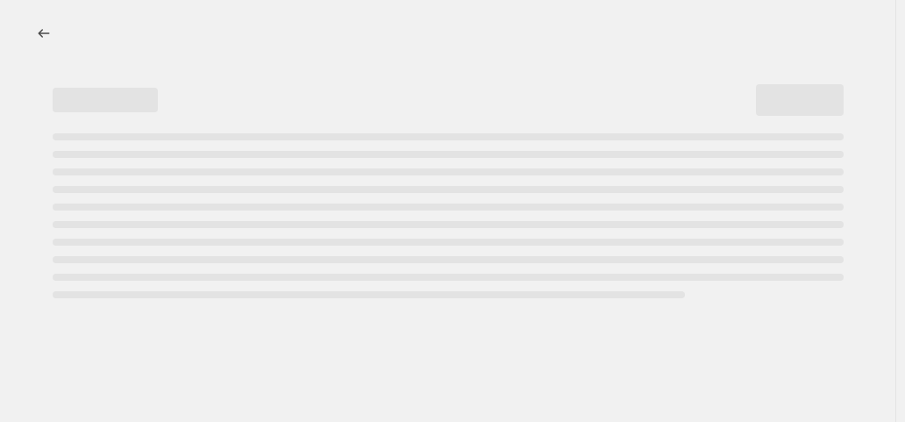
select select "percentage"
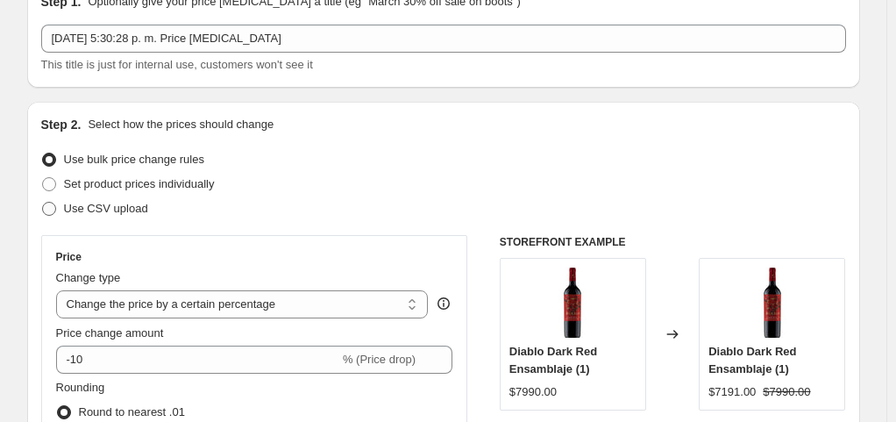
click at [145, 208] on span "Use CSV upload" at bounding box center [106, 208] width 84 height 13
click at [43, 202] on input "Use CSV upload" at bounding box center [42, 202] width 1 height 1
radio input "true"
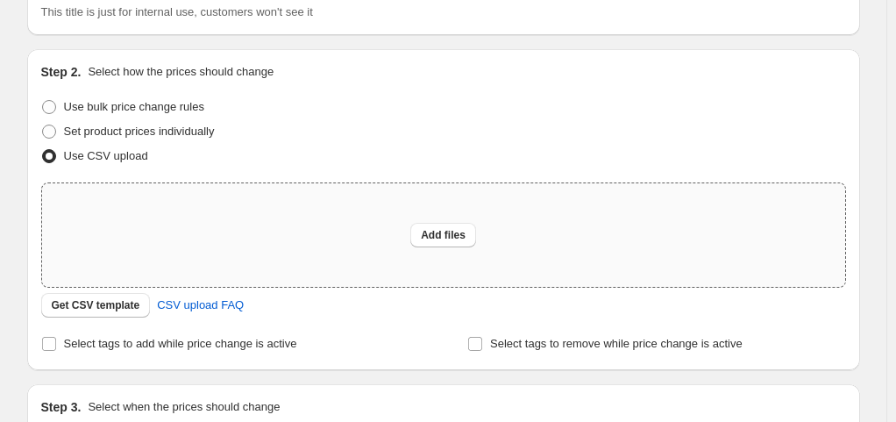
scroll to position [175, 0]
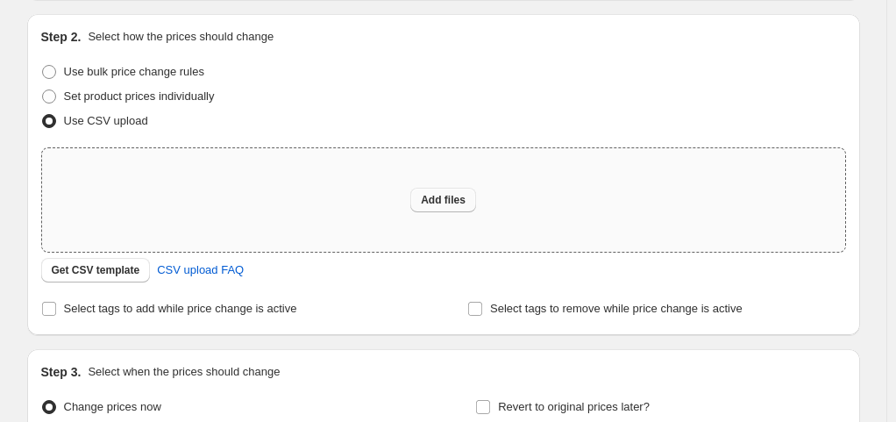
click at [434, 198] on span "Add files" at bounding box center [443, 200] width 45 height 14
type input "C:\fakepath\Copia de Hoja de cálculo sin título - Hoja 1 (4).csv"
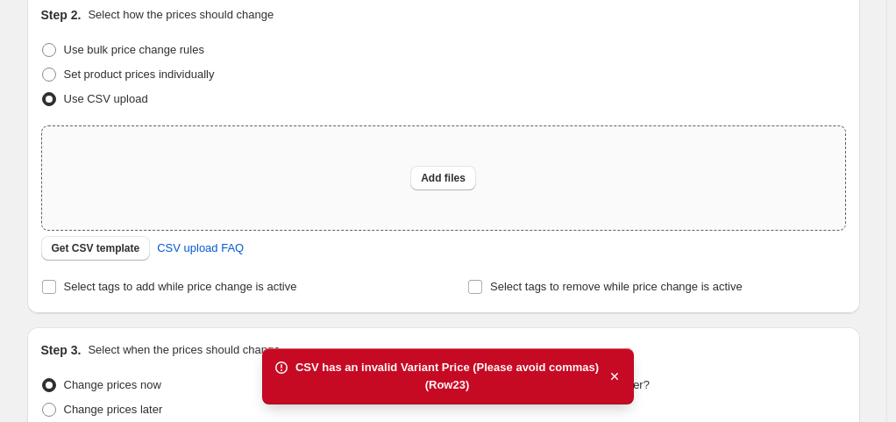
scroll to position [263, 0]
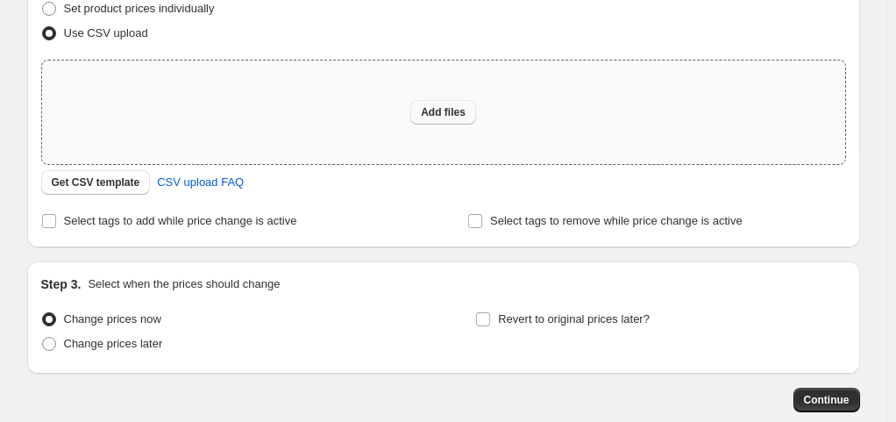
click at [465, 116] on span "Add files" at bounding box center [443, 112] width 45 height 14
type input "C:\fakepath\Copia de Hoja de cálculo sin título - Hoja 1 (5).csv"
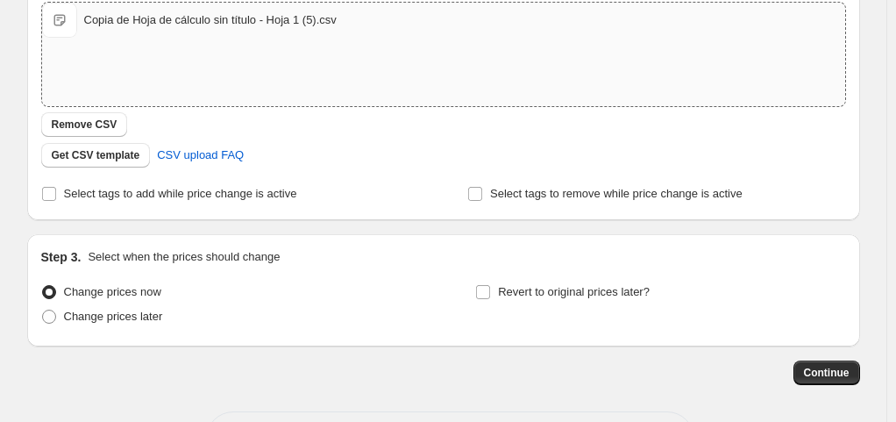
scroll to position [389, 0]
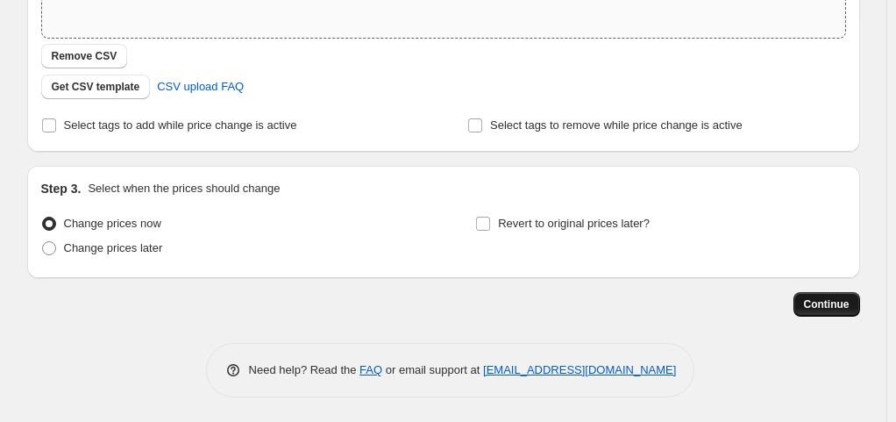
click at [810, 300] on span "Continue" at bounding box center [827, 304] width 46 height 14
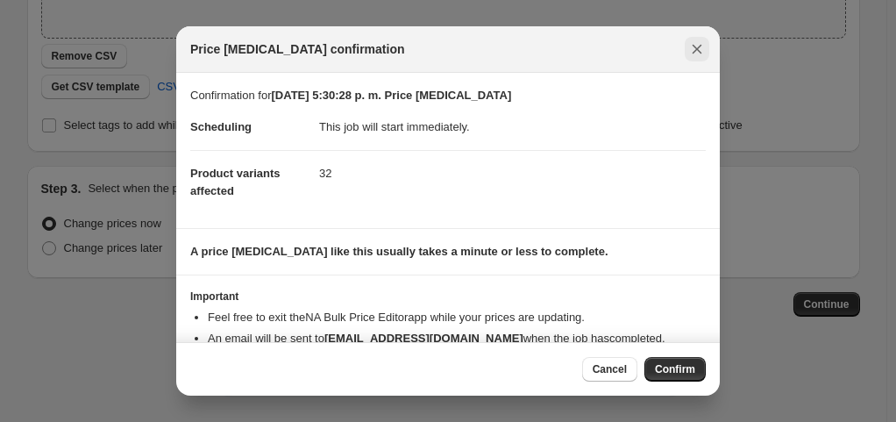
click at [703, 41] on icon "Close" at bounding box center [697, 49] width 18 height 18
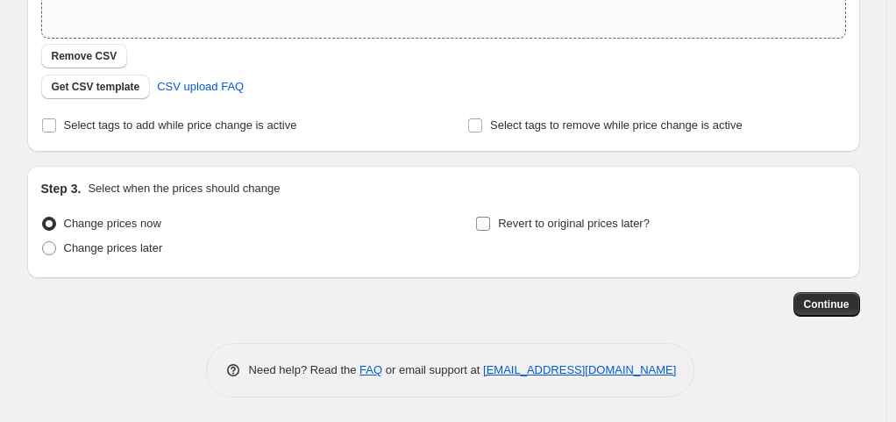
click at [594, 224] on span "Revert to original prices later?" at bounding box center [574, 223] width 152 height 13
click at [490, 224] on input "Revert to original prices later?" at bounding box center [483, 224] width 14 height 14
checkbox input "true"
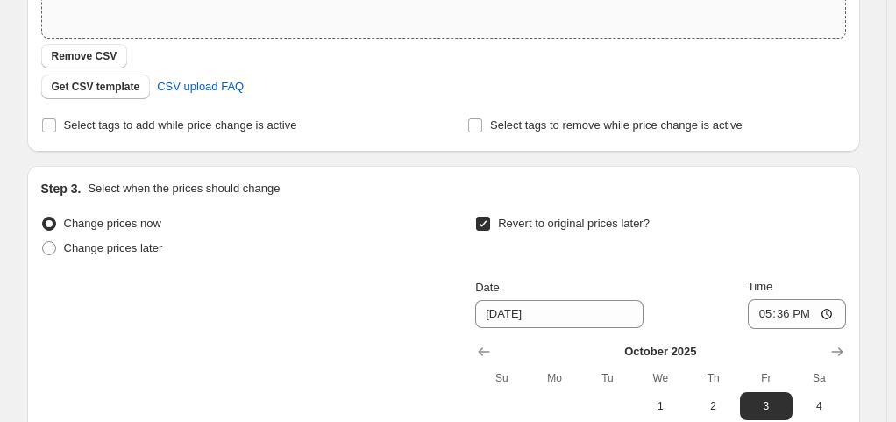
scroll to position [565, 0]
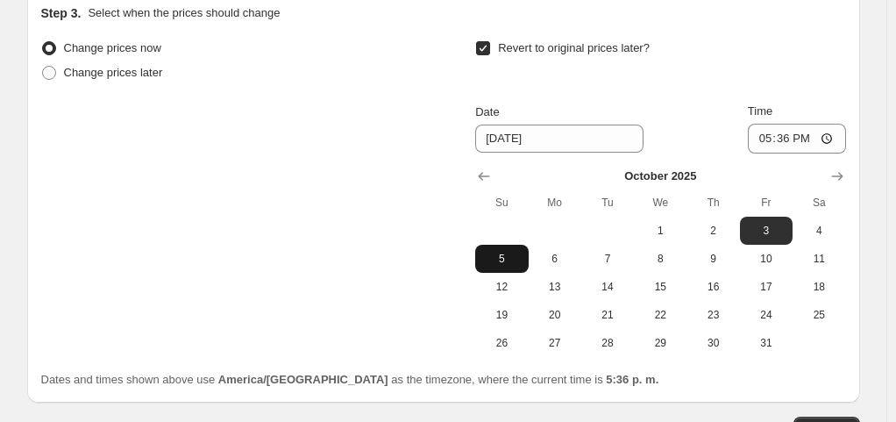
click at [508, 253] on span "5" at bounding box center [501, 259] width 39 height 14
type input "10/5/2025"
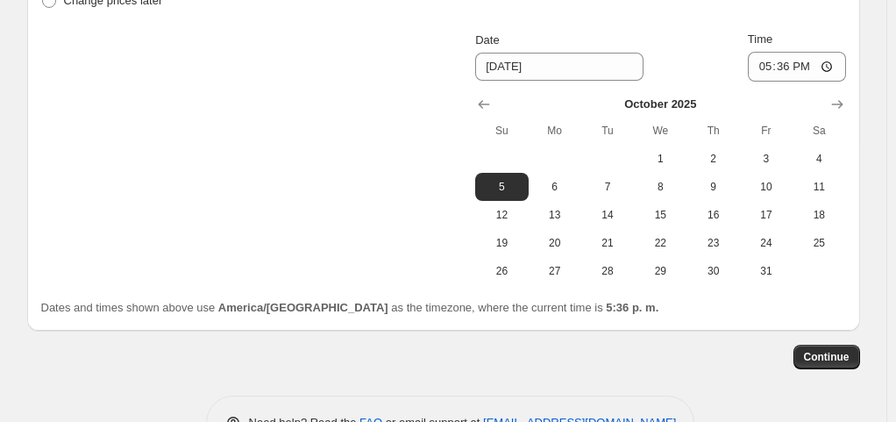
scroll to position [652, 0]
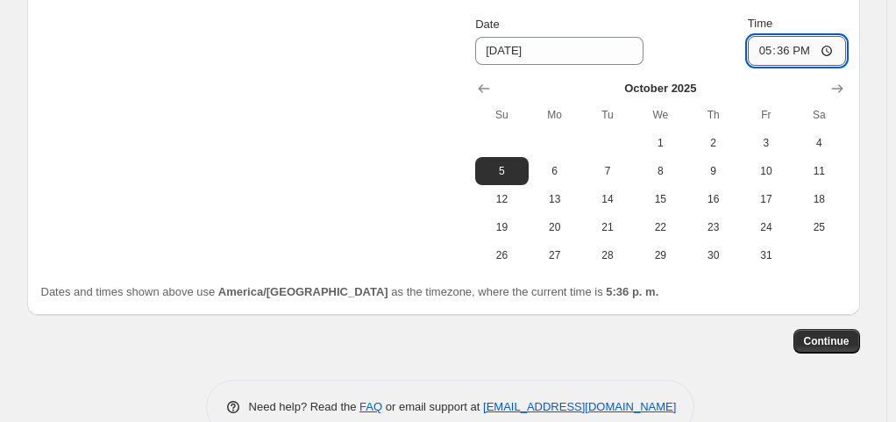
click at [843, 49] on input "17:36" at bounding box center [797, 51] width 98 height 30
click at [835, 50] on input "17:36" at bounding box center [797, 51] width 98 height 30
type input "23:59"
click at [849, 335] on span "Continue" at bounding box center [827, 341] width 46 height 14
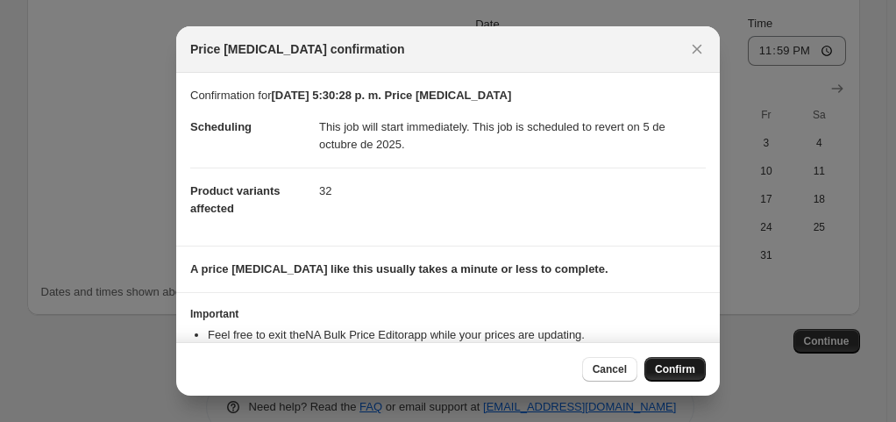
click at [687, 372] on span "Confirm" at bounding box center [675, 369] width 40 height 14
